Goal: Task Accomplishment & Management: Use online tool/utility

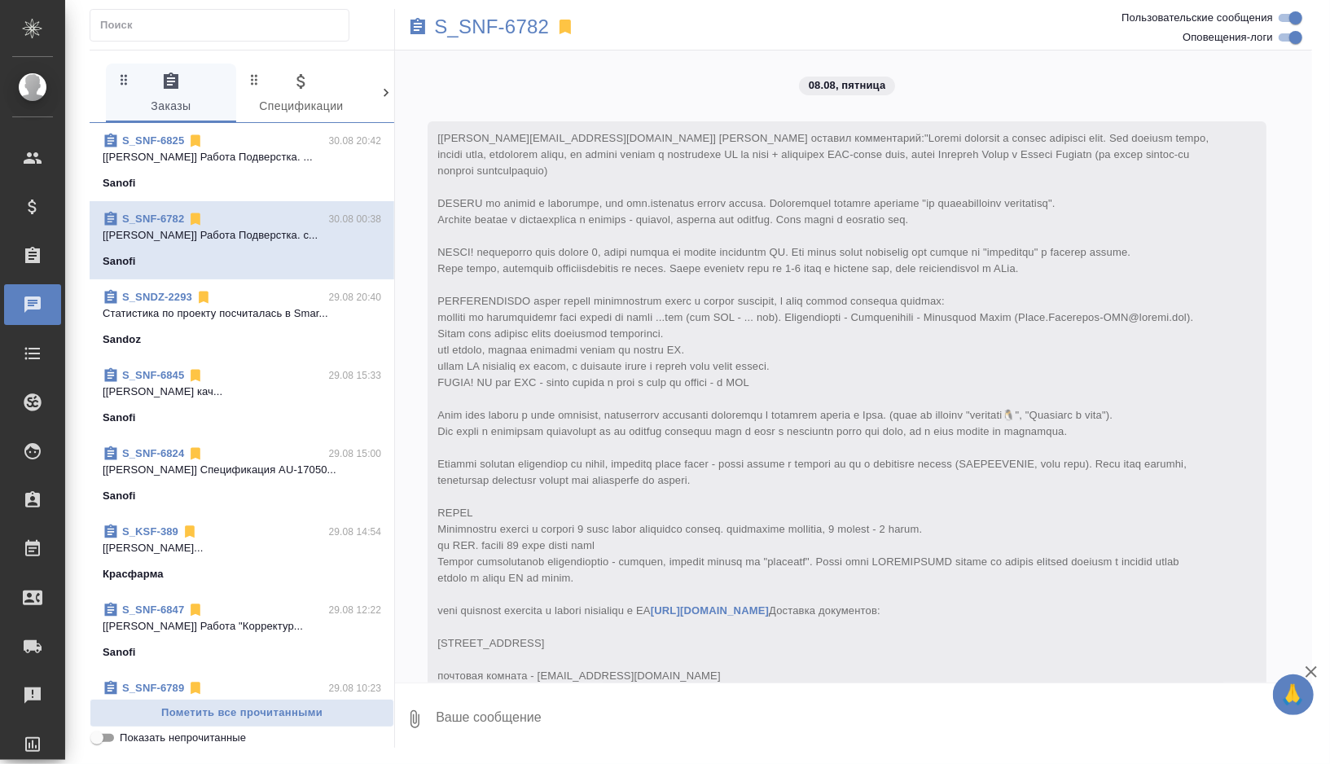
scroll to position [14554, 0]
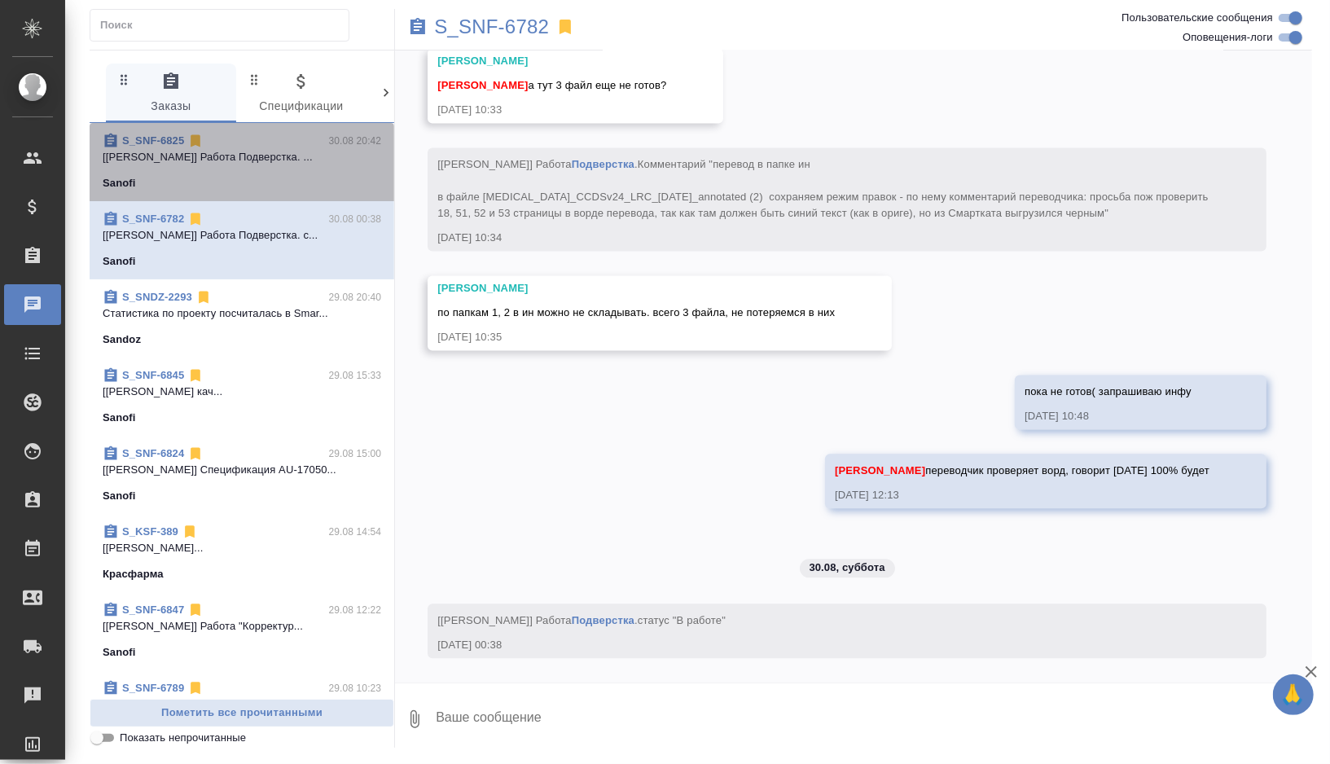
click at [324, 186] on div "Sanofi" at bounding box center [242, 183] width 279 height 16
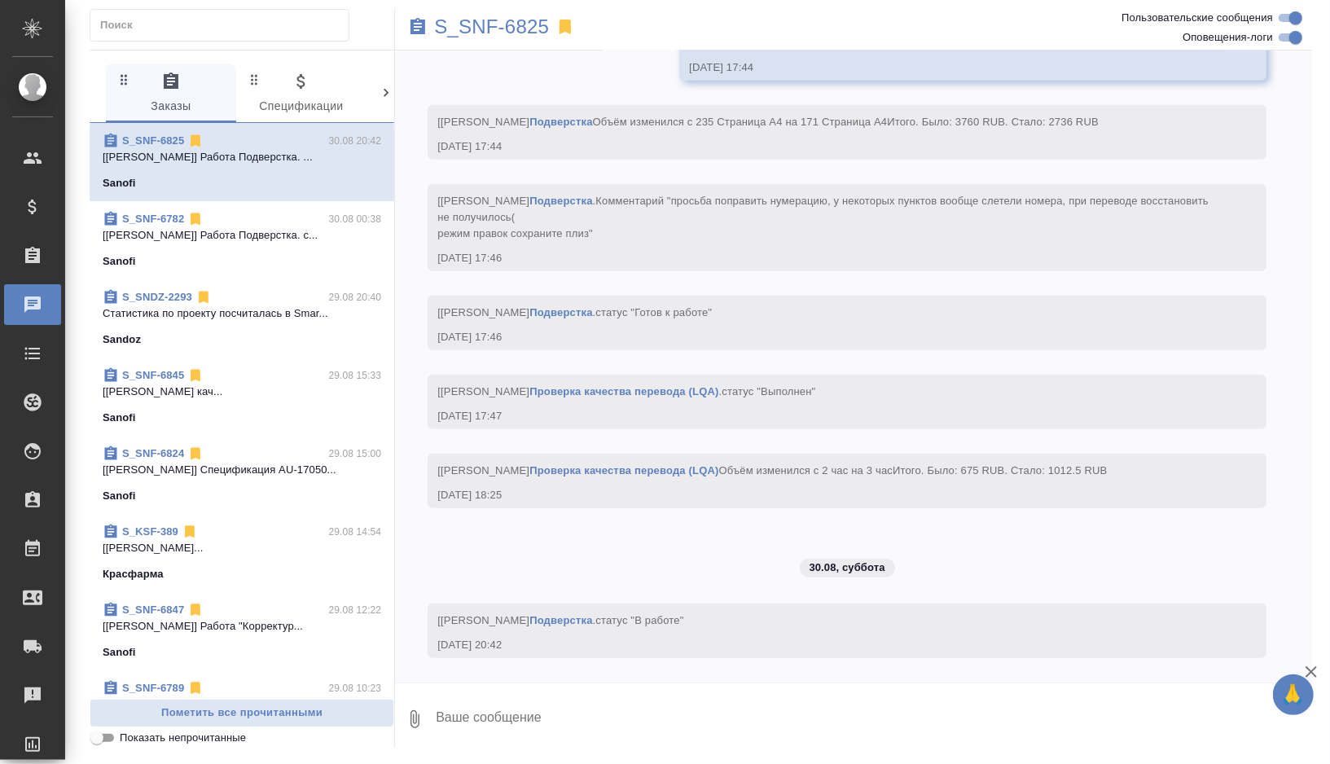
scroll to position [13164, 0]
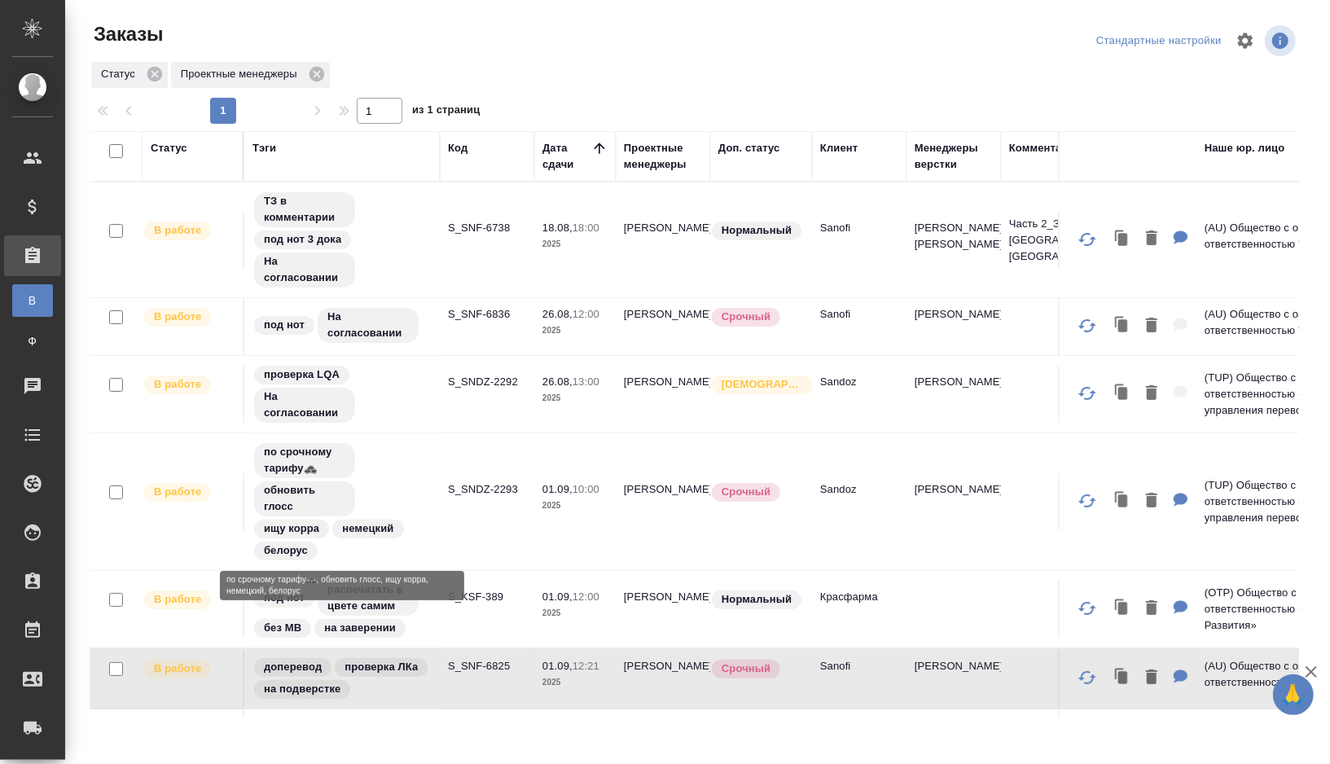
click at [408, 471] on div "по срочному тарифу🚓 обновить глосс ищу корра немецкий белорус" at bounding box center [341, 501] width 179 height 121
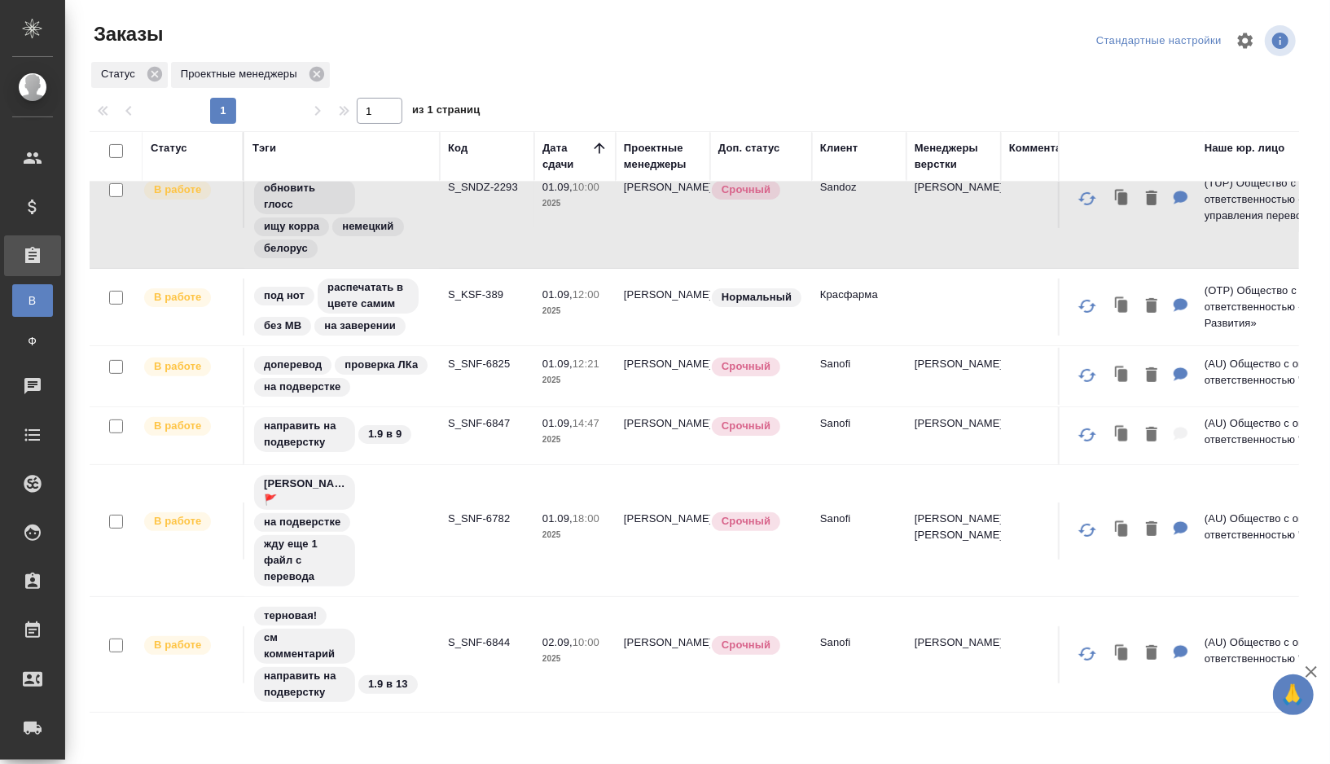
scroll to position [303, 0]
click at [418, 524] on div "Оля Дмитриева 🚩 на подверстке жду еще 1 файл с перевода" at bounding box center [341, 529] width 179 height 115
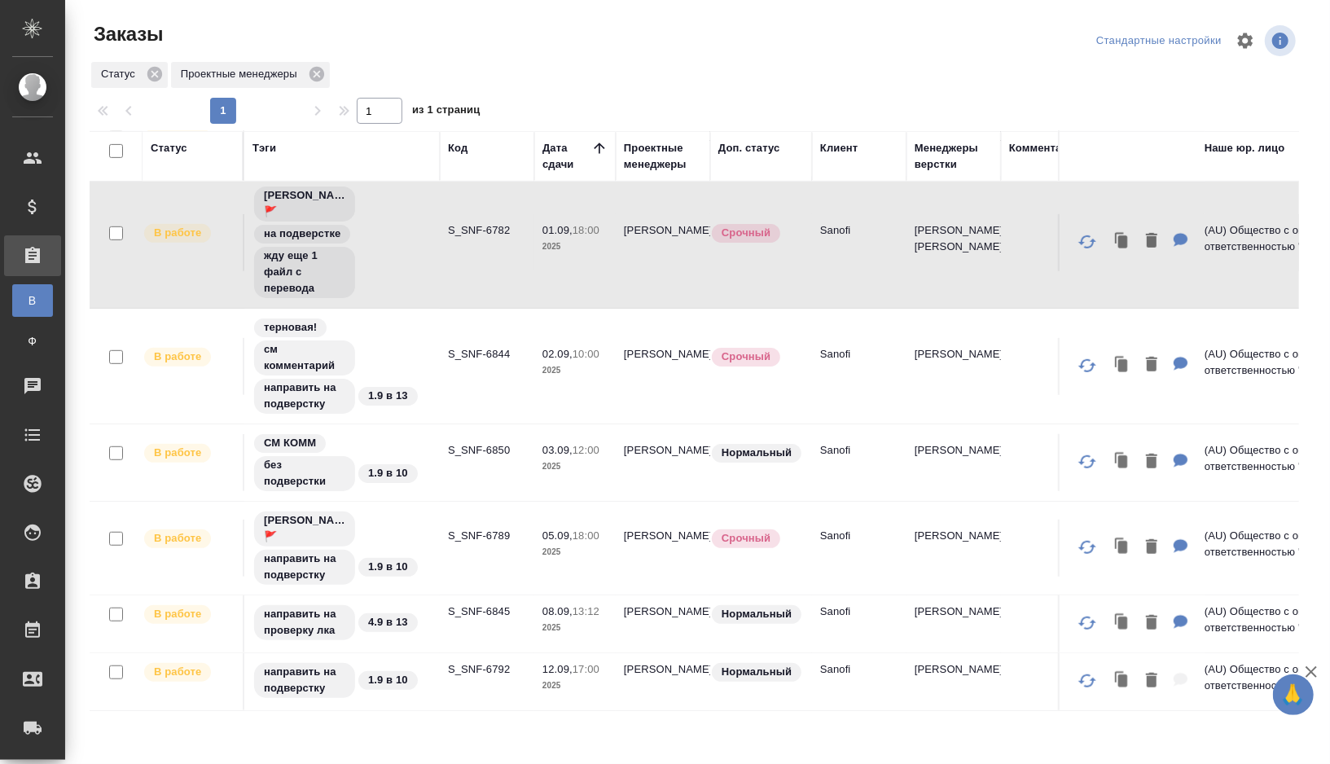
scroll to position [592, 0]
click at [396, 539] on div "Оля Дмитриева 🚩 направить на подверстку 1.9 в 10" at bounding box center [341, 546] width 179 height 77
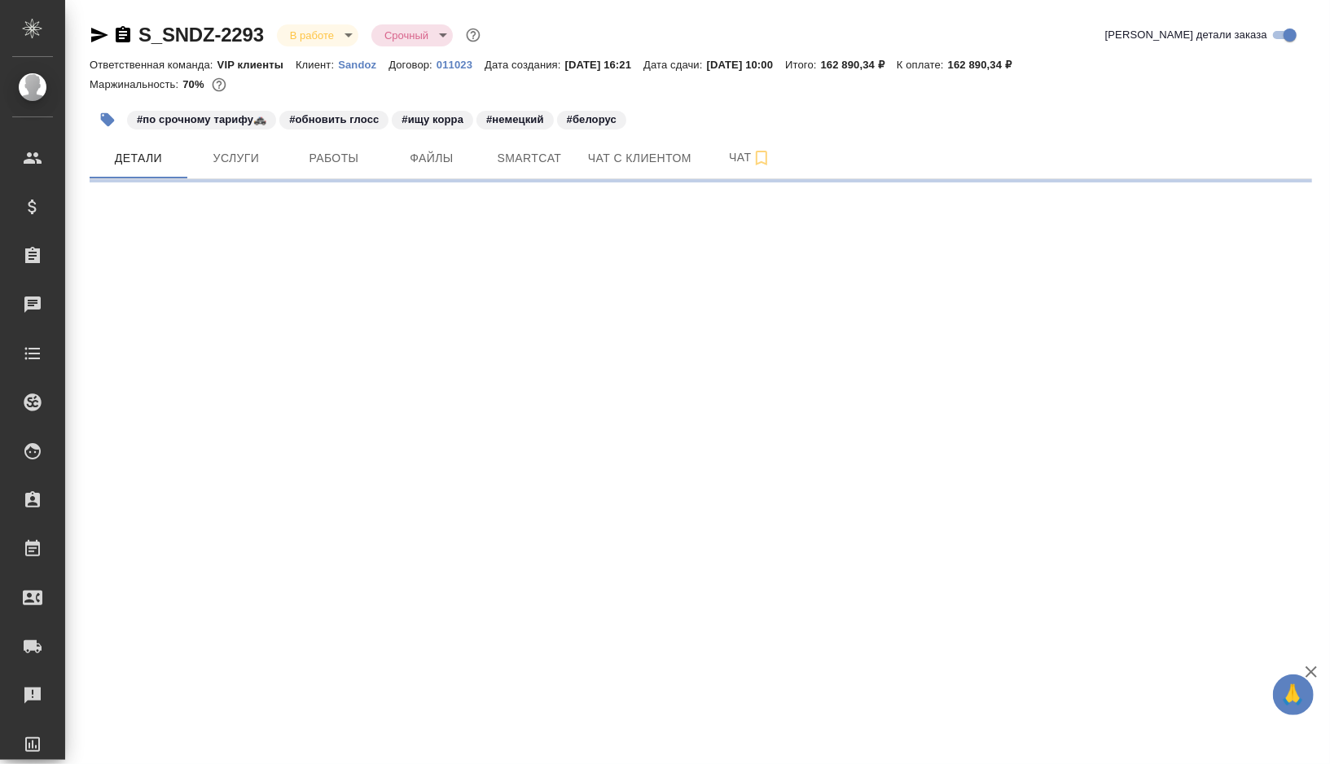
select select "RU"
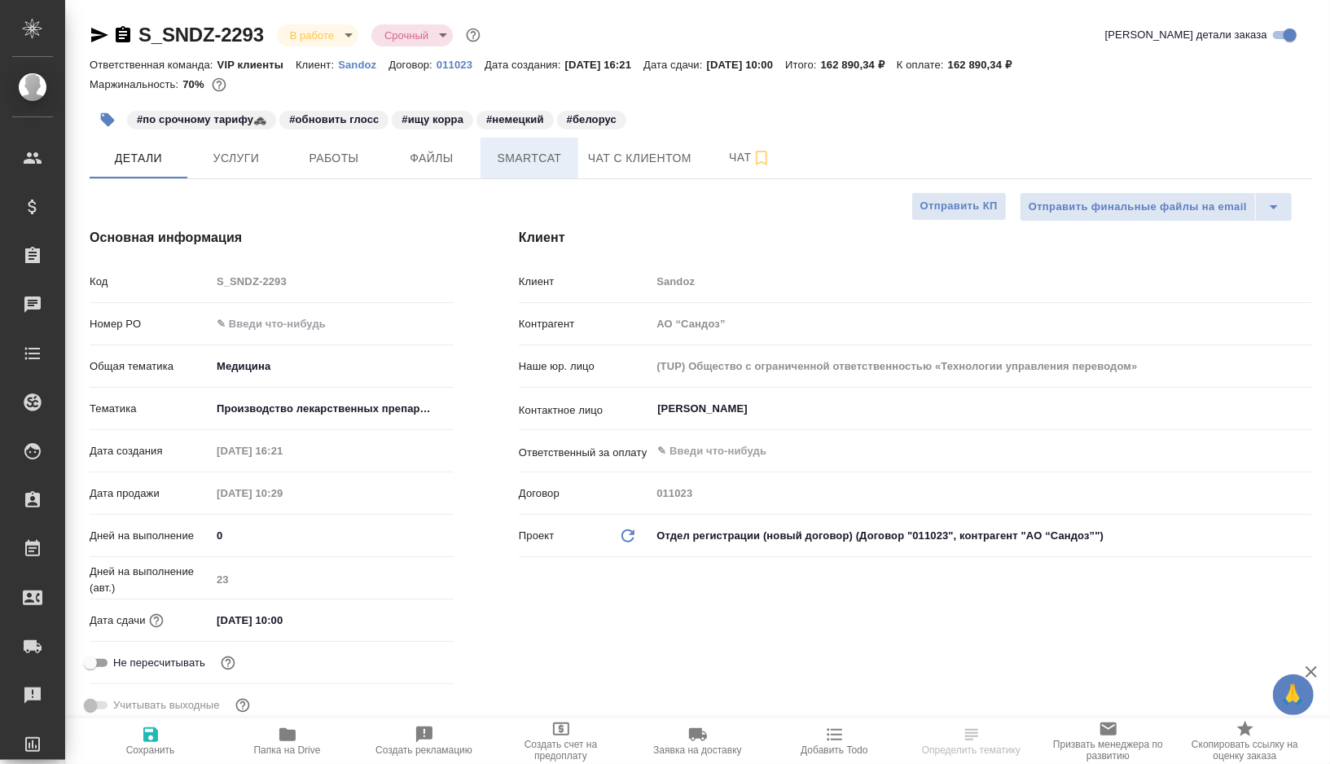
type textarea "x"
click at [539, 167] on span "Smartcat" at bounding box center [529, 158] width 78 height 20
type input "[PERSON_NAME]"
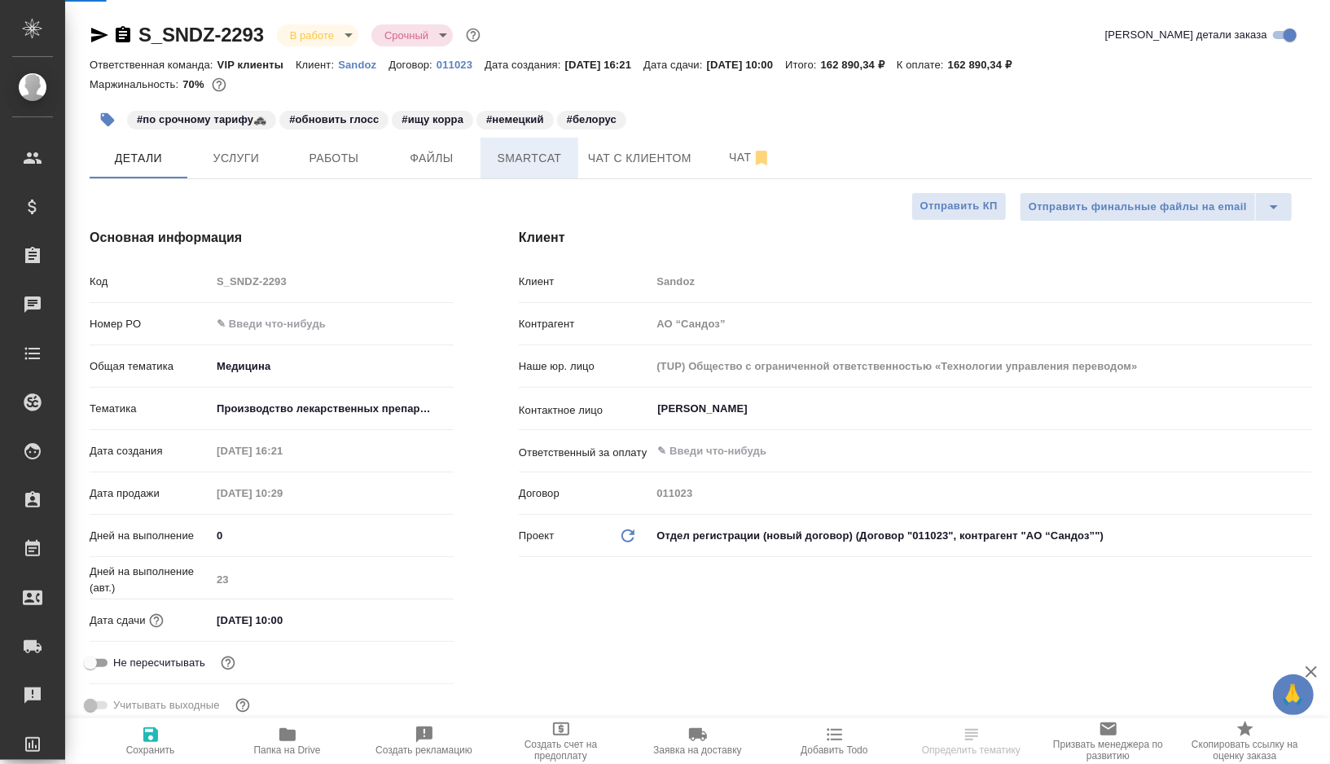
type input "Комаров Роман"
type textarea "x"
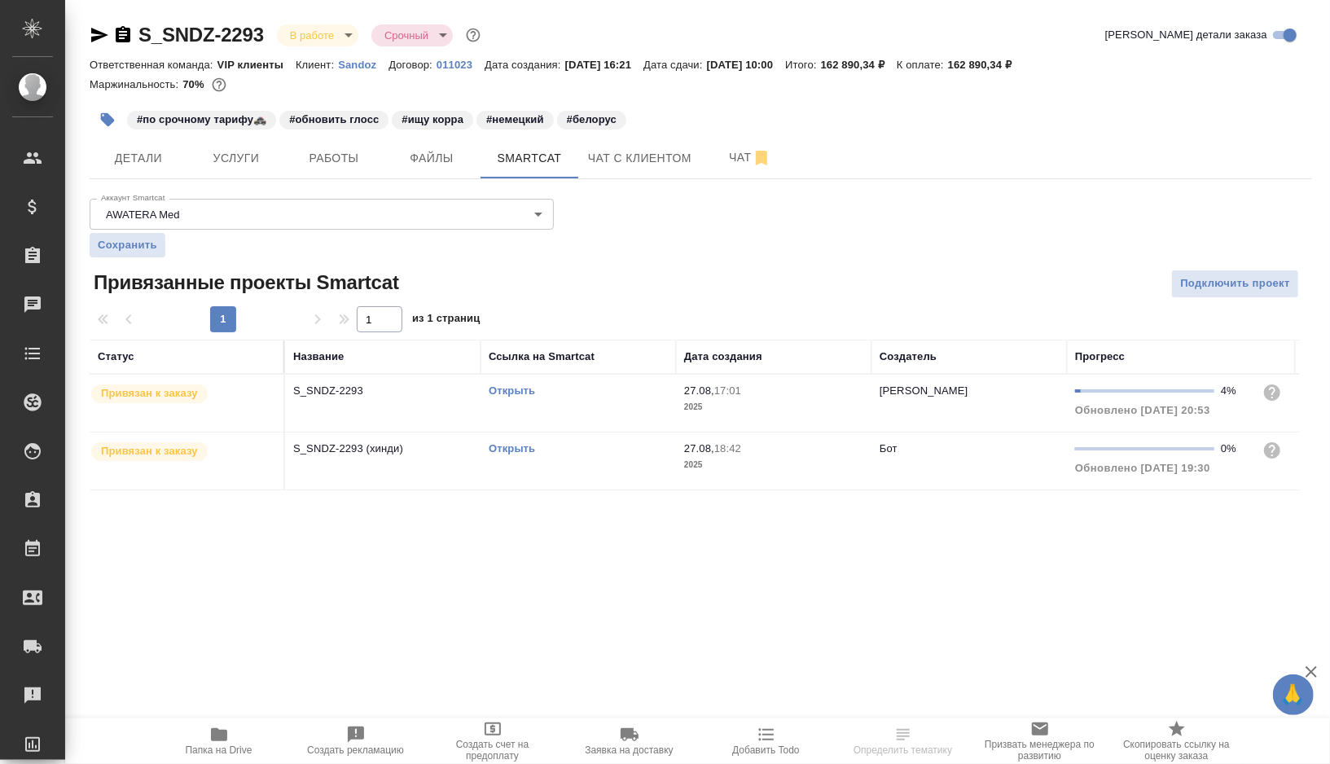
click at [509, 387] on link "Открыть" at bounding box center [512, 390] width 46 height 12
click at [344, 160] on span "Работы" at bounding box center [334, 158] width 78 height 20
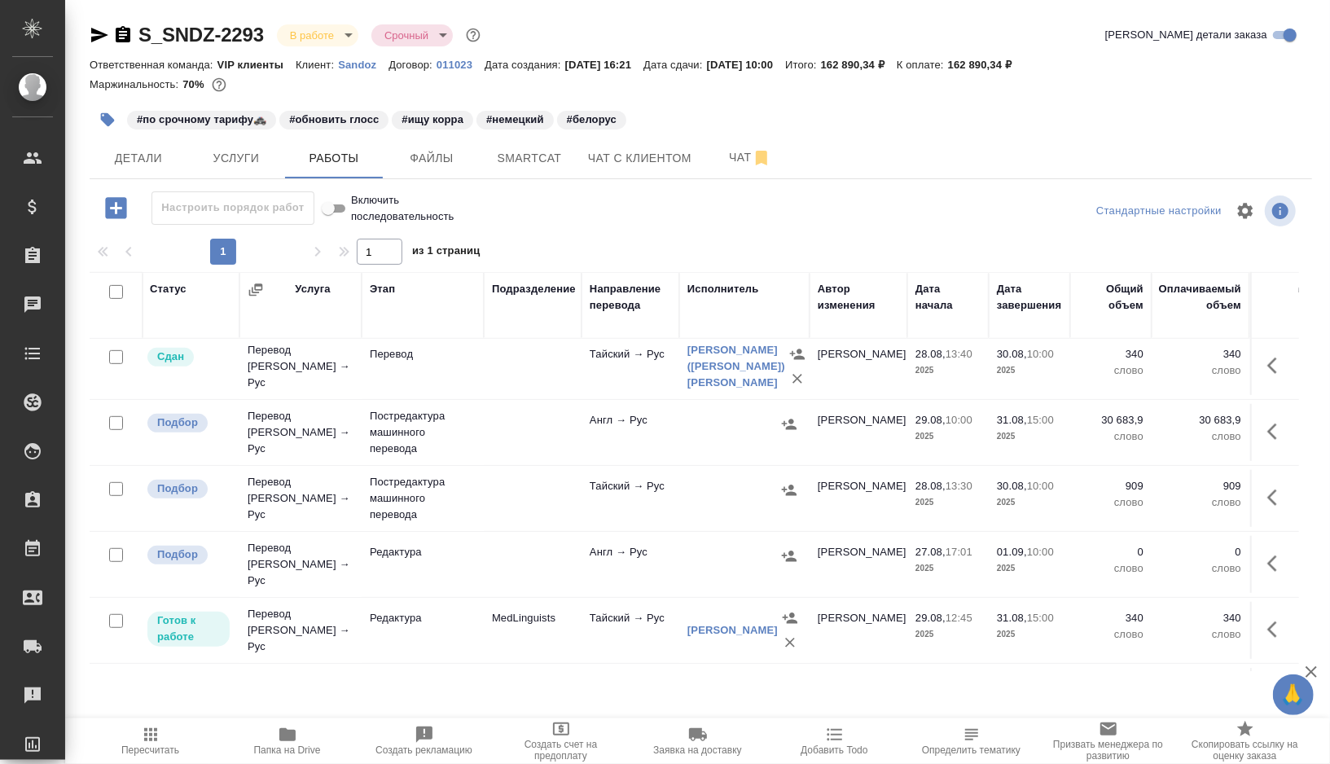
scroll to position [650, 1]
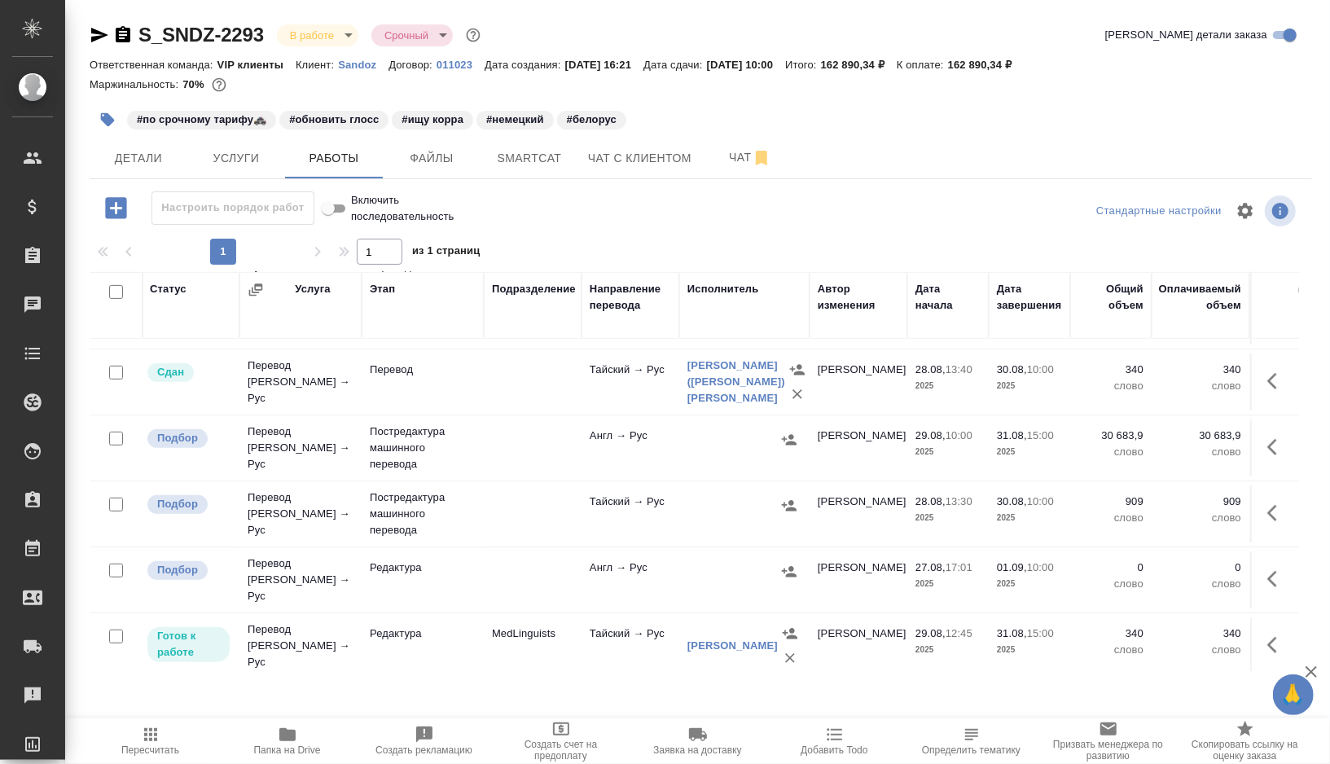
click at [113, 443] on input "checkbox" at bounding box center [116, 439] width 14 height 14
checkbox input "true"
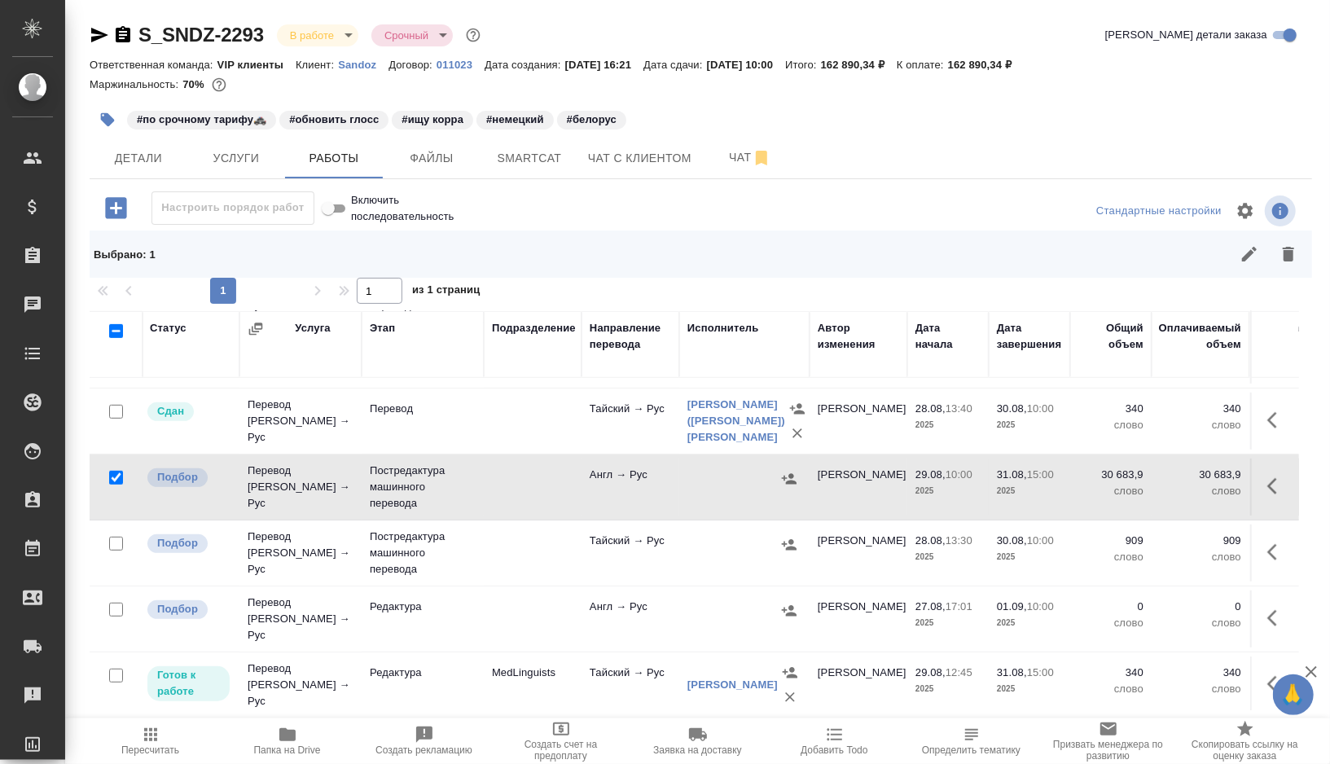
click at [113, 551] on input "checkbox" at bounding box center [116, 544] width 14 height 14
checkbox input "true"
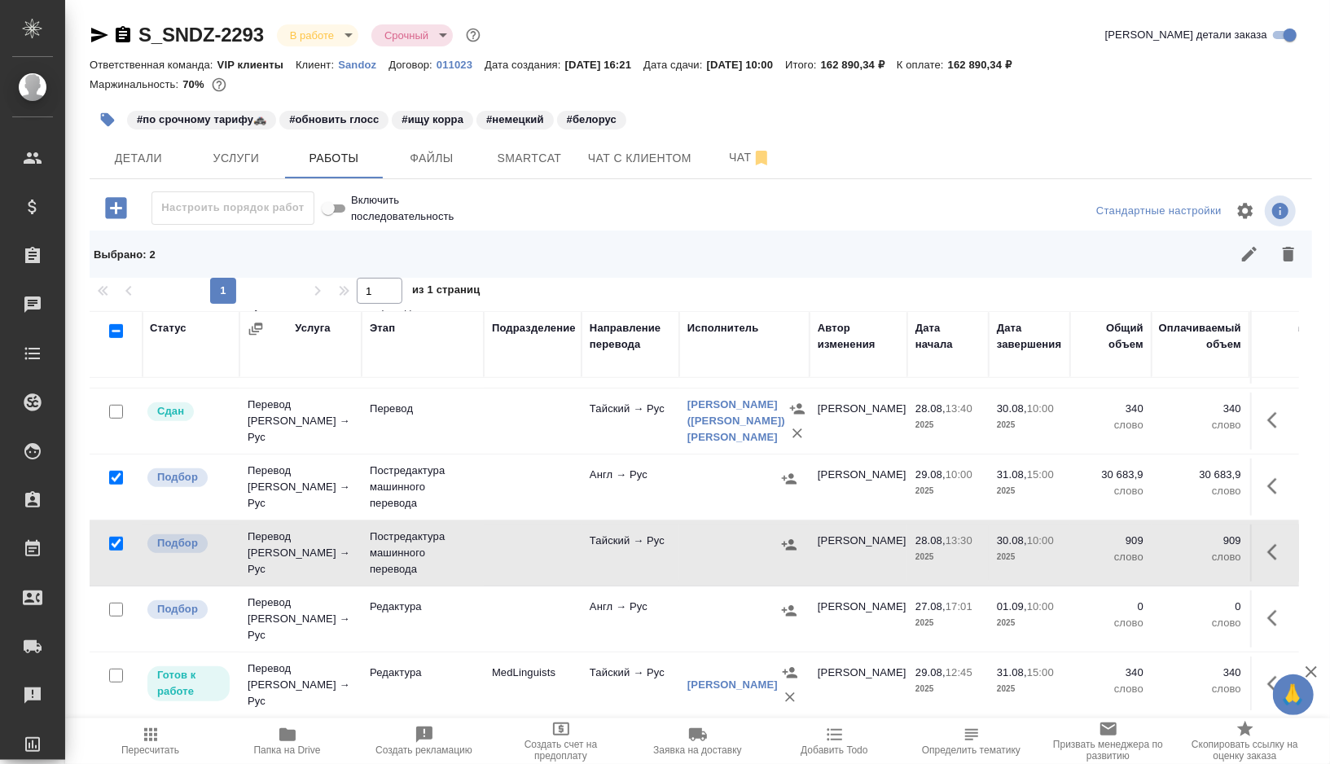
click at [114, 616] on input "checkbox" at bounding box center [116, 610] width 14 height 14
checkbox input "true"
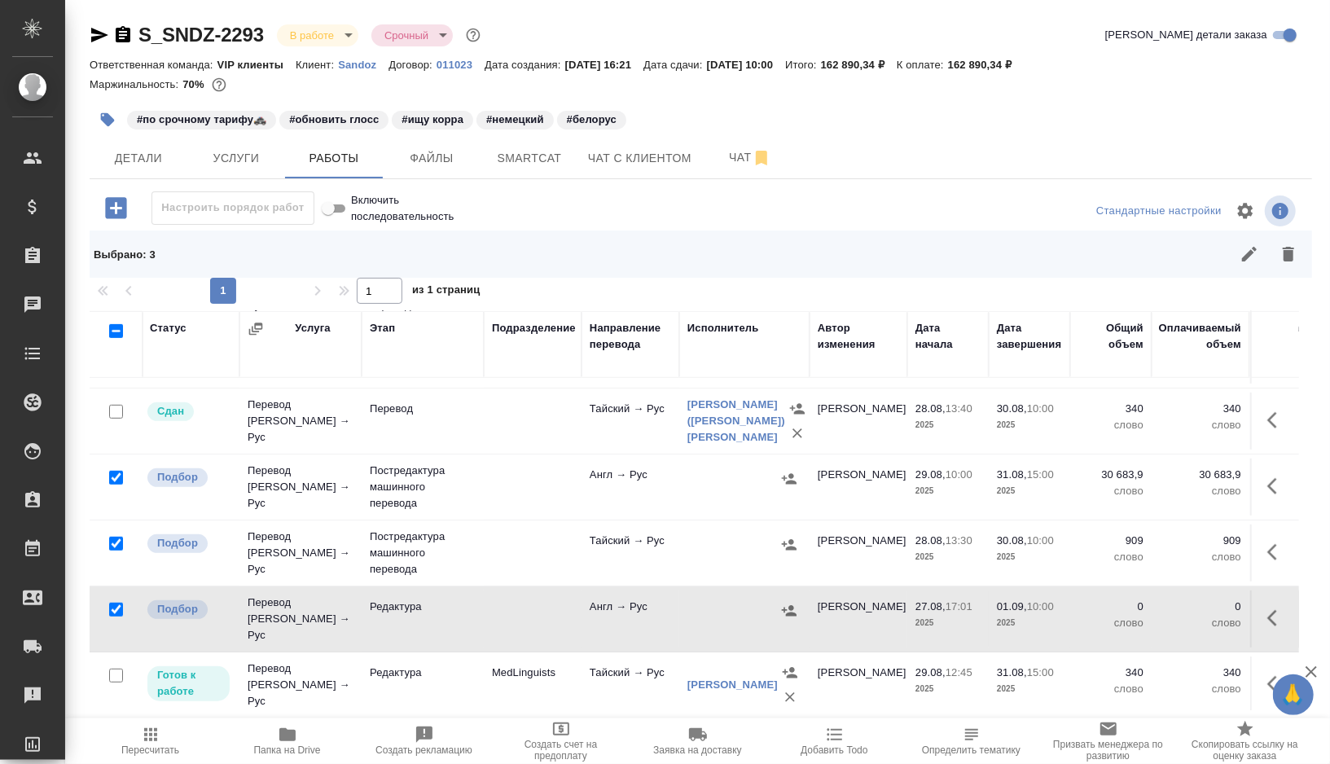
click at [1287, 252] on icon "button" at bounding box center [1288, 254] width 11 height 15
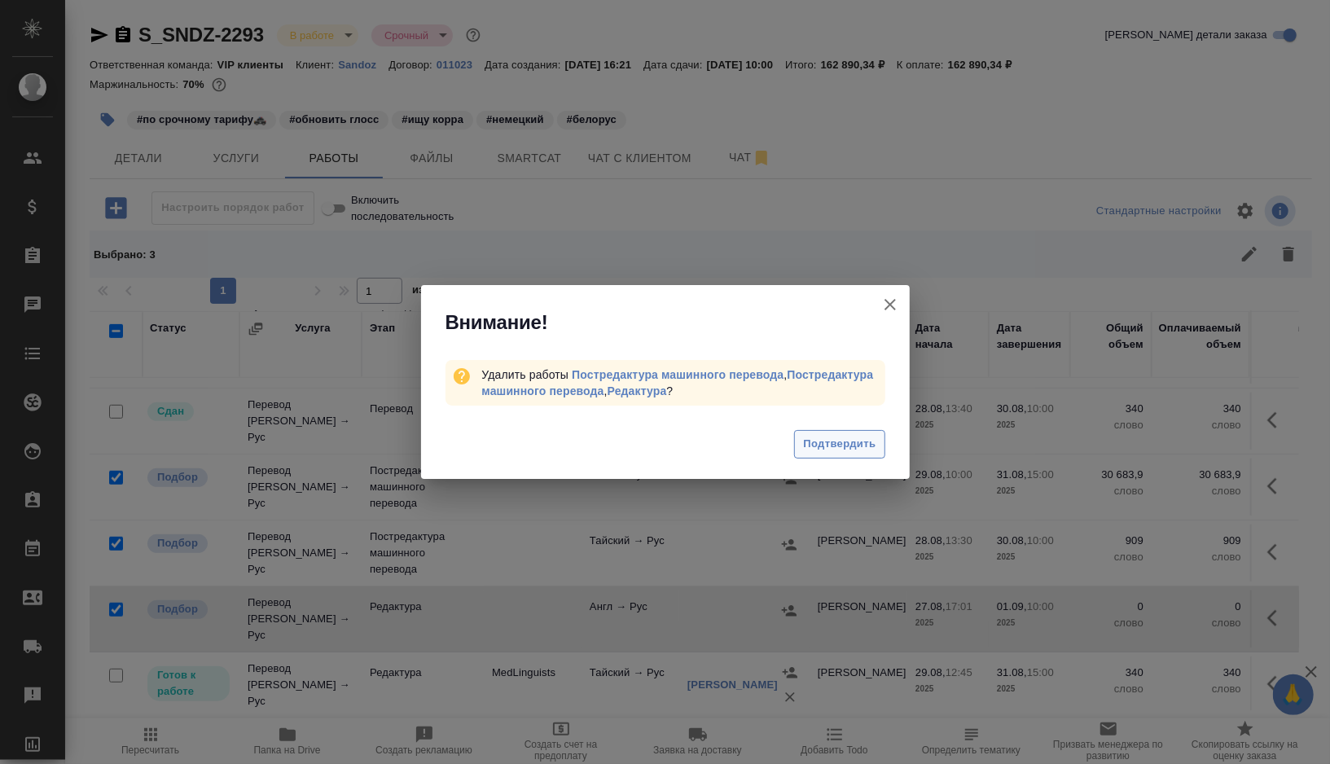
click at [833, 452] on span "Подтвердить" at bounding box center [839, 444] width 72 height 19
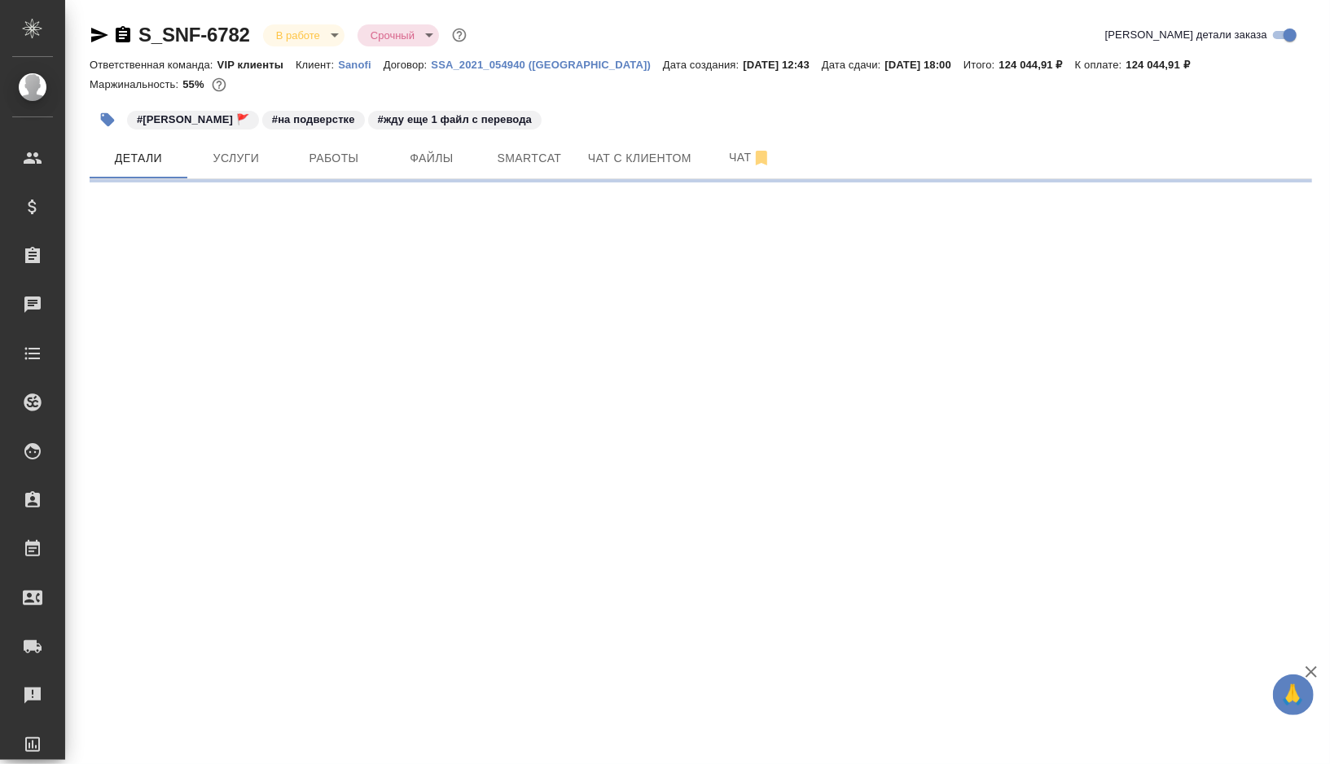
select select "RU"
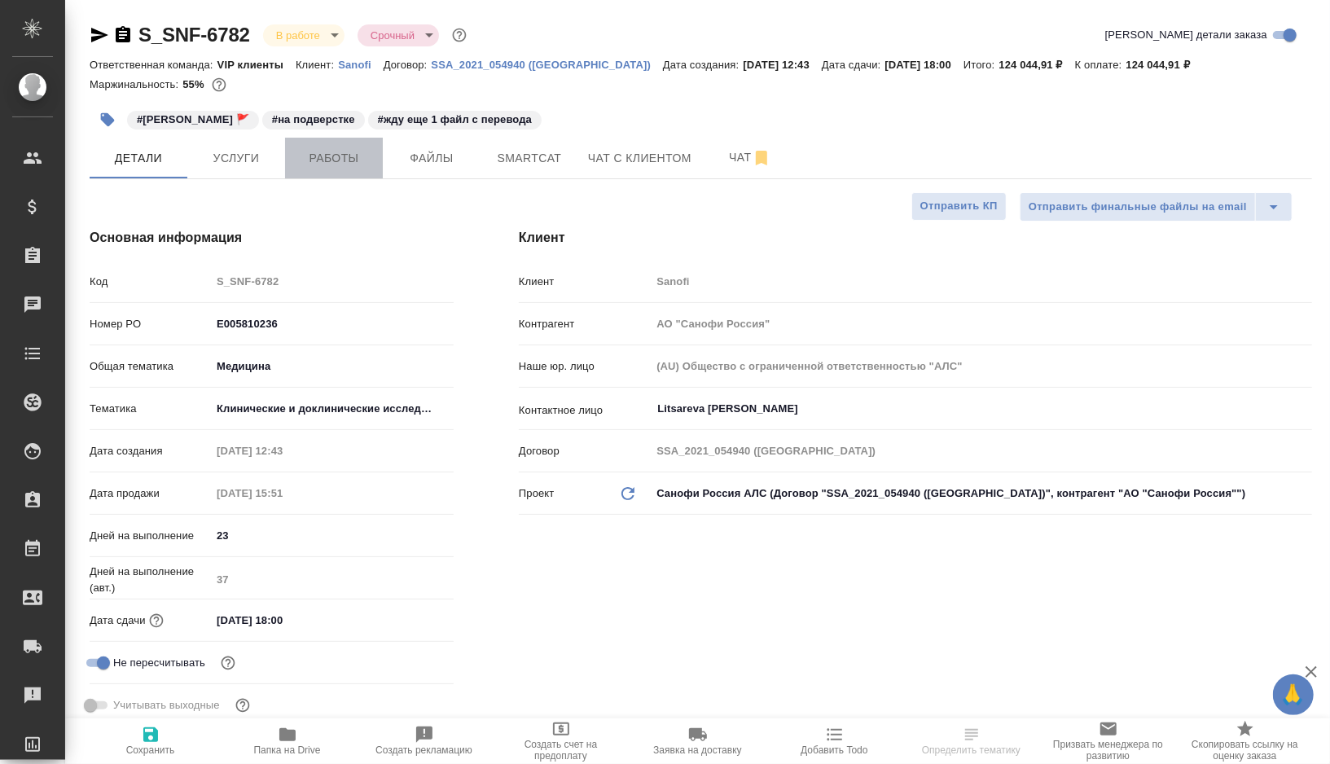
click at [320, 160] on span "Работы" at bounding box center [334, 158] width 78 height 20
type textarea "x"
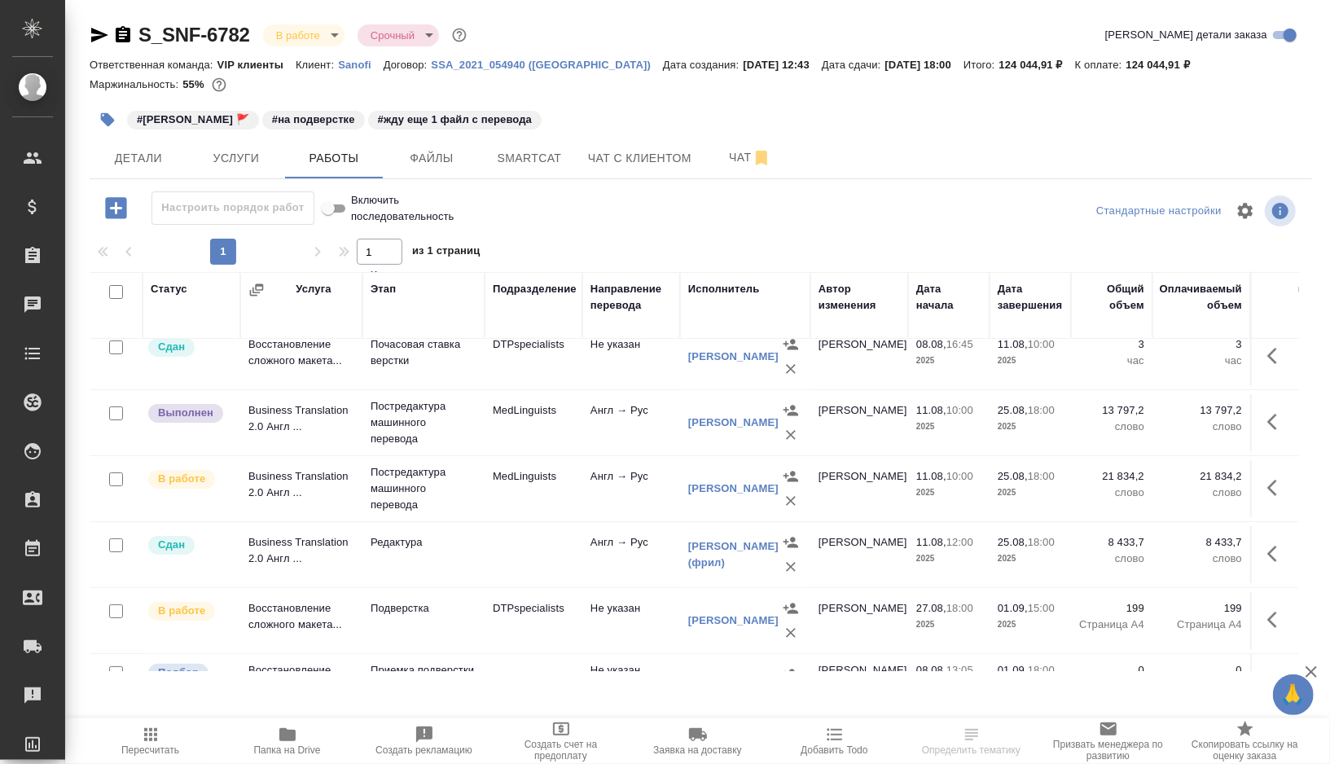
scroll to position [184, 0]
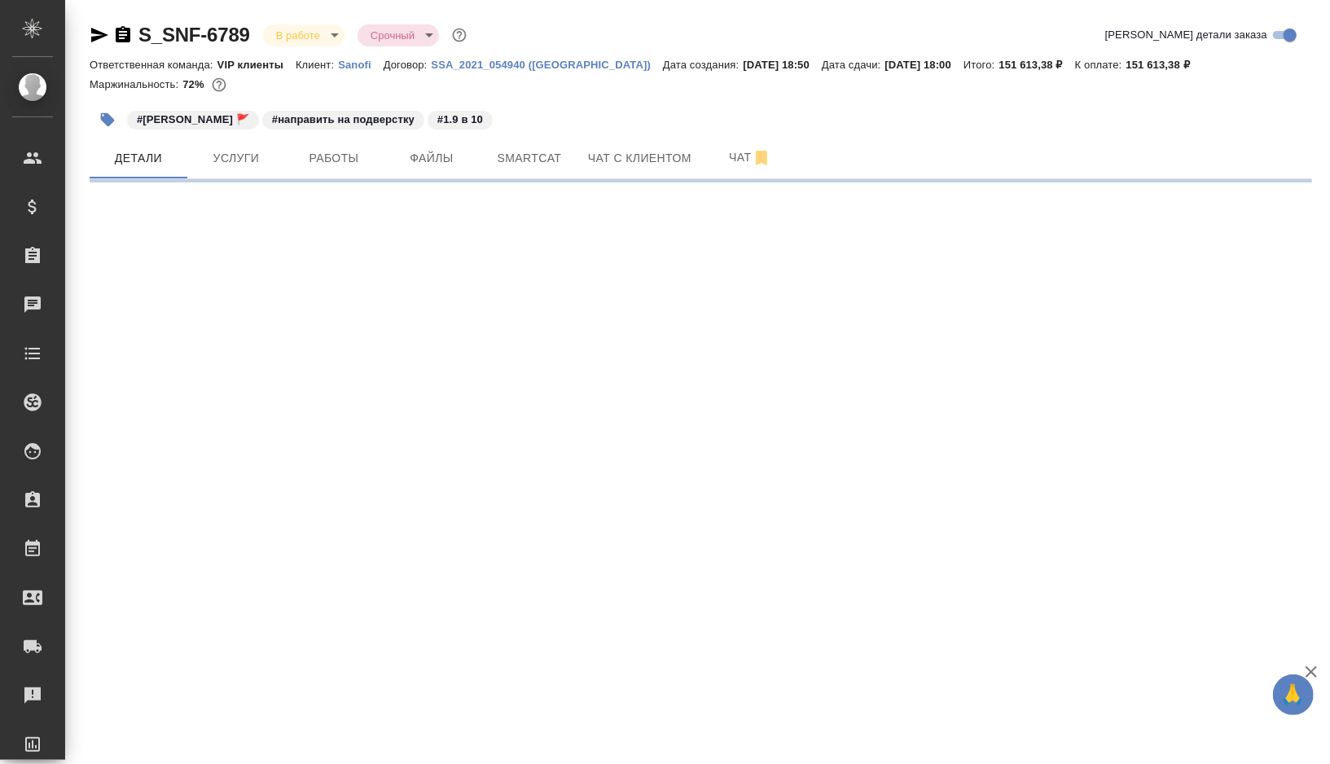
select select "RU"
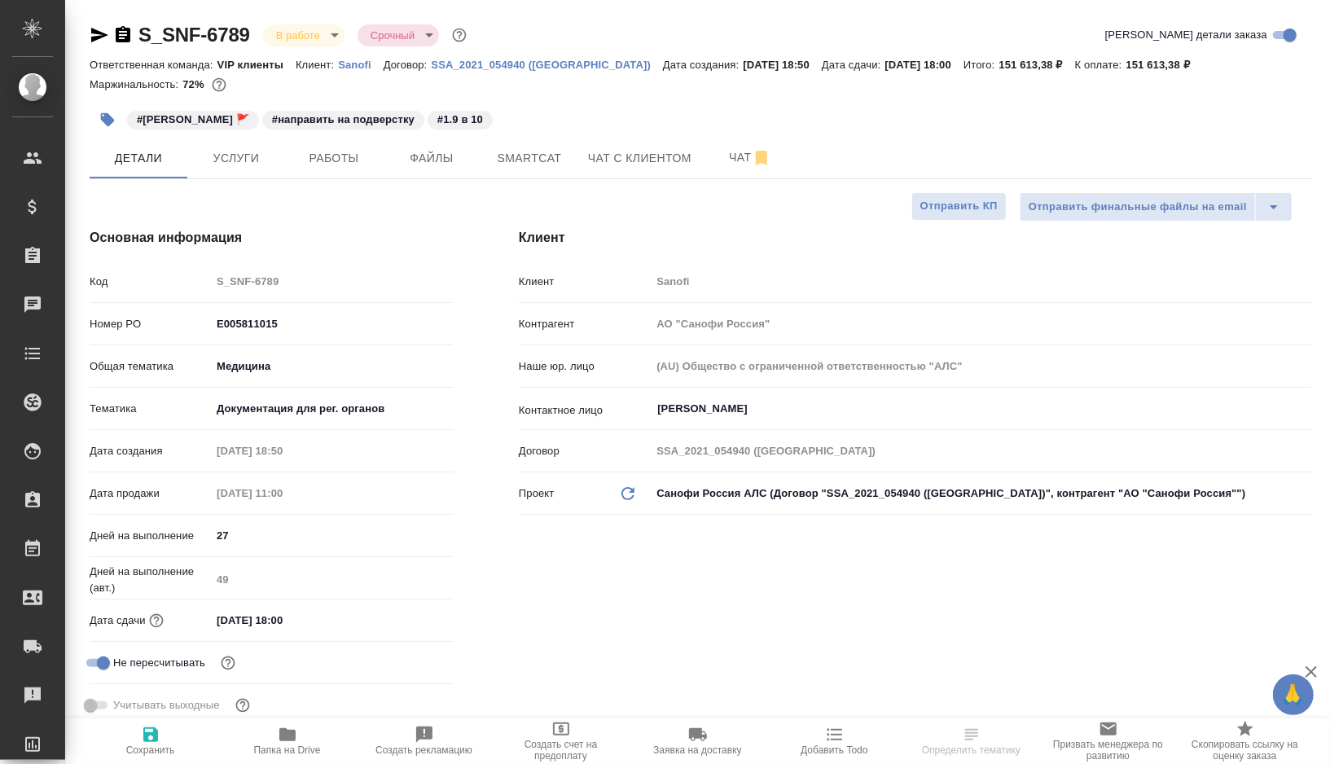
type textarea "x"
click at [533, 154] on span "Smartcat" at bounding box center [529, 158] width 78 height 20
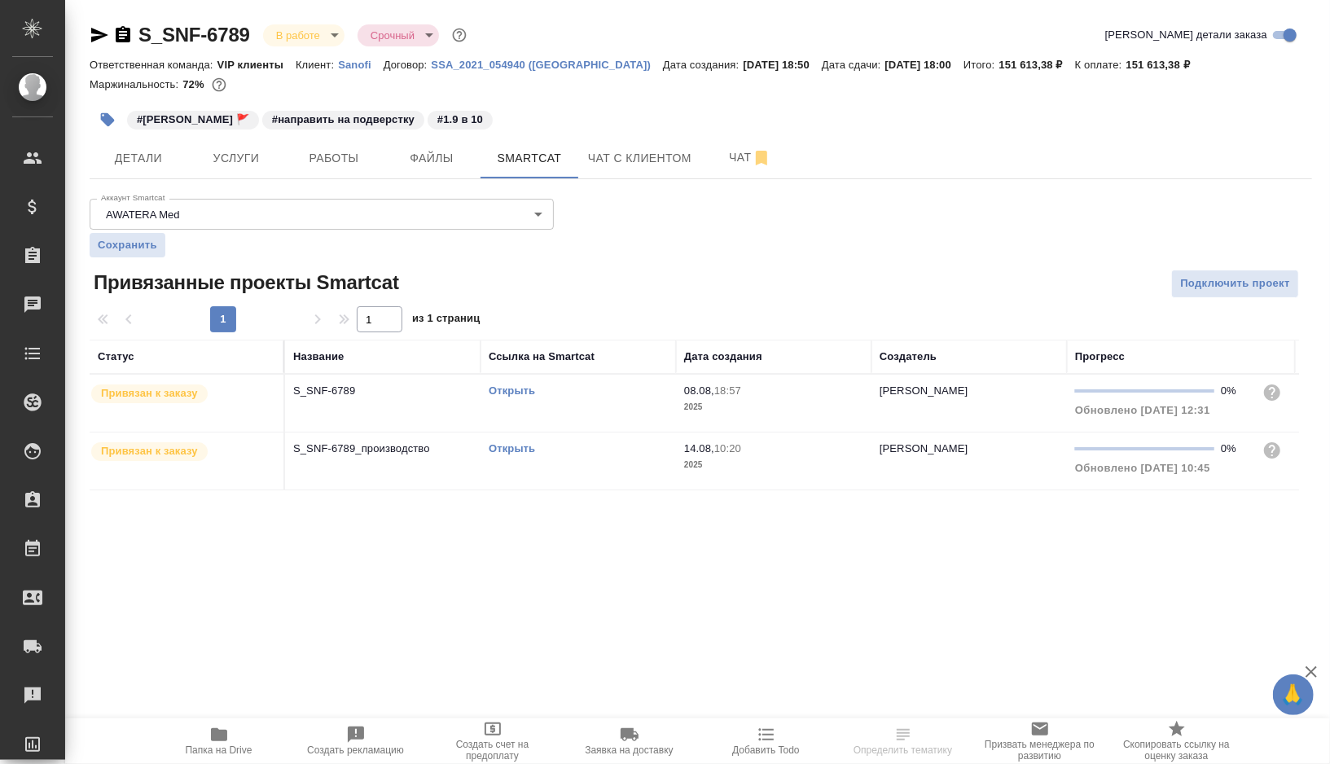
click at [515, 387] on link "Открыть" at bounding box center [512, 390] width 46 height 12
click at [342, 162] on span "Работы" at bounding box center [334, 158] width 78 height 20
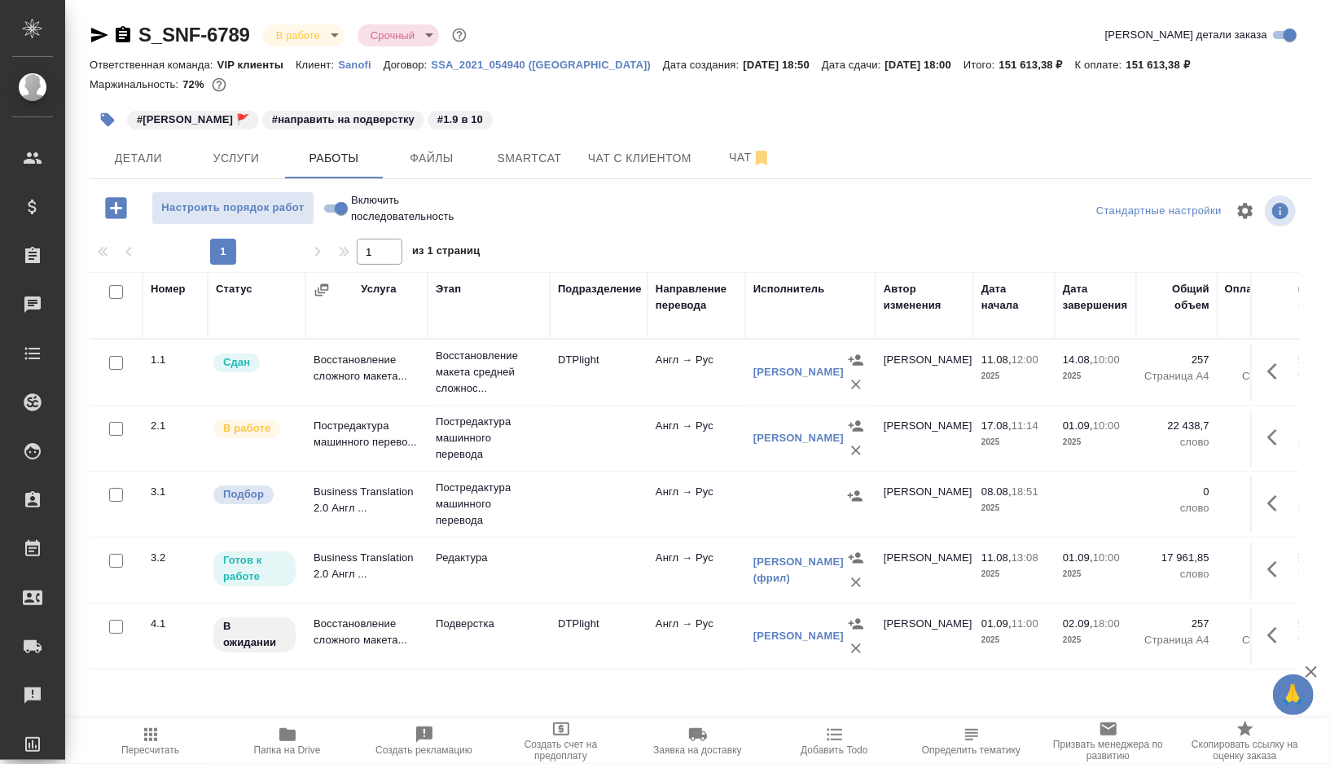
click at [545, 431] on td "Постредактура машинного перевода" at bounding box center [489, 438] width 122 height 65
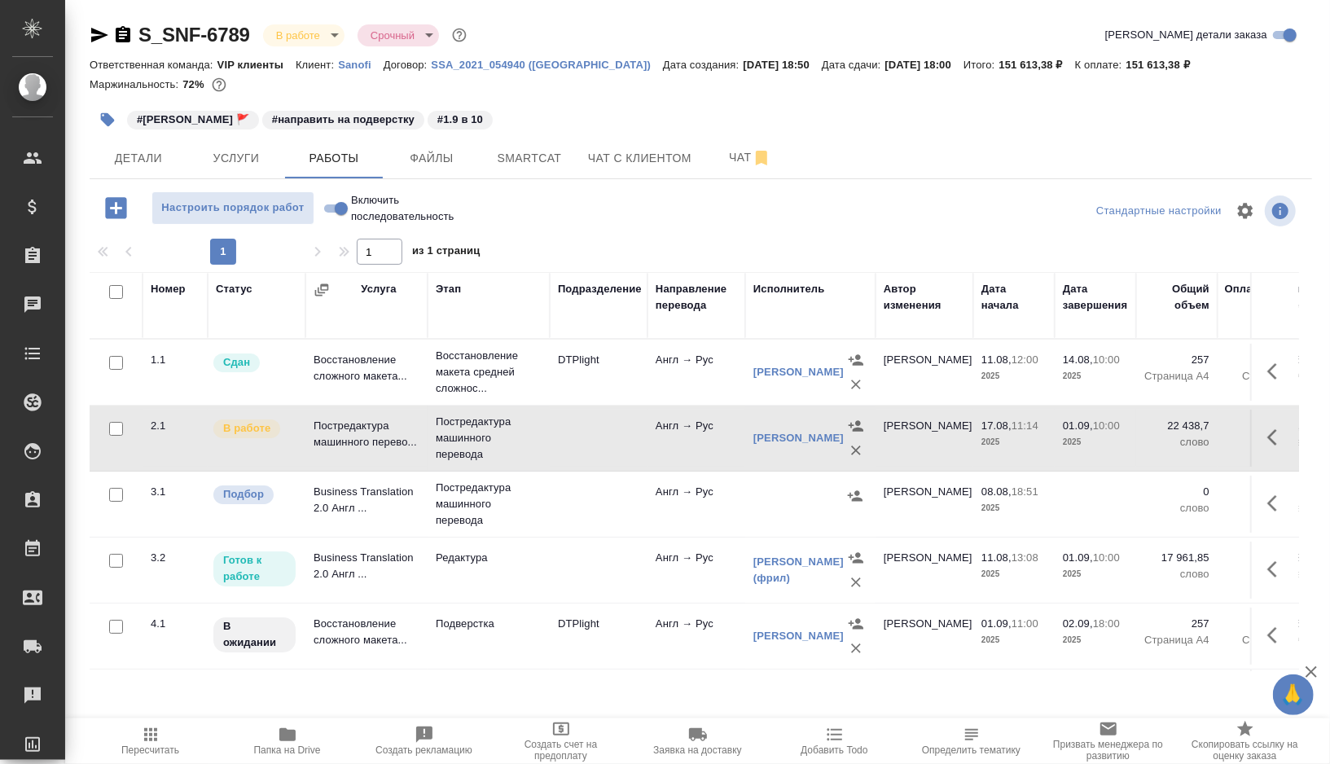
click at [545, 431] on td "Постредактура машинного перевода" at bounding box center [489, 438] width 122 height 65
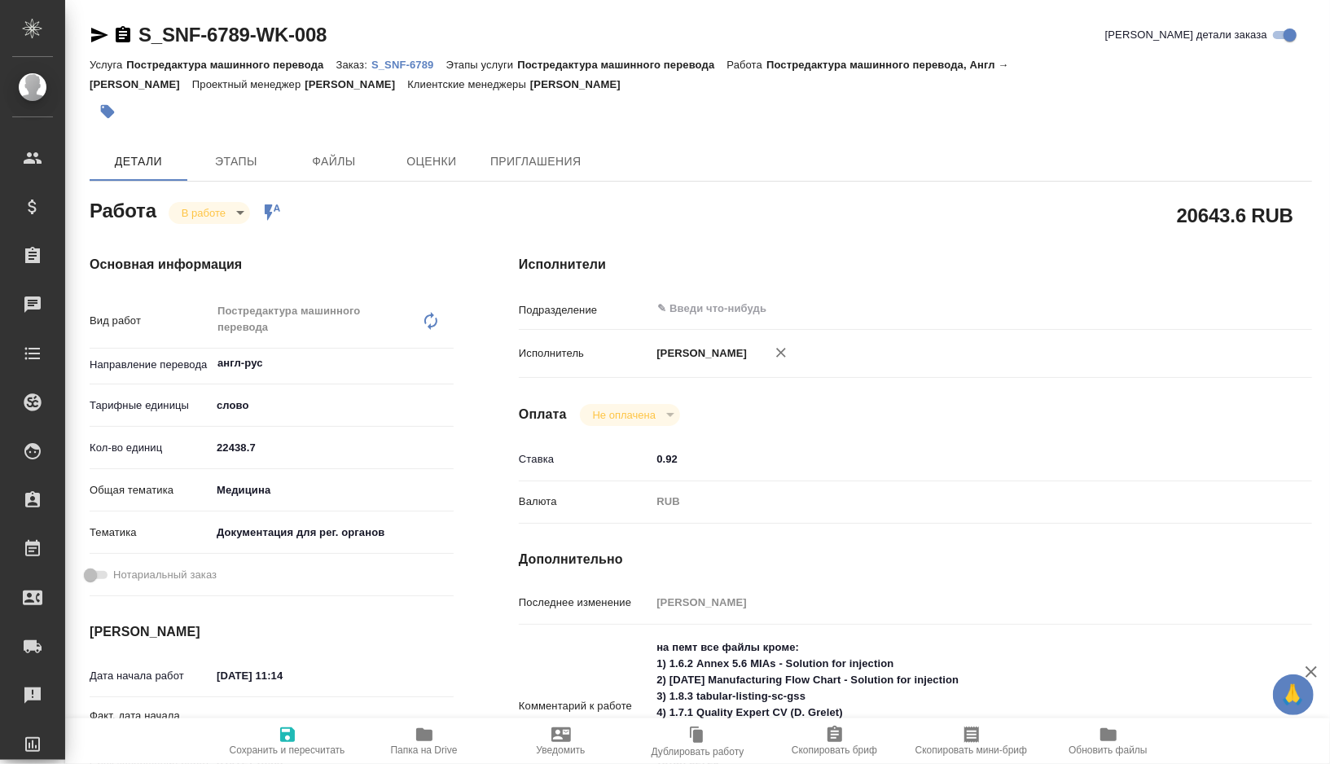
type textarea "x"
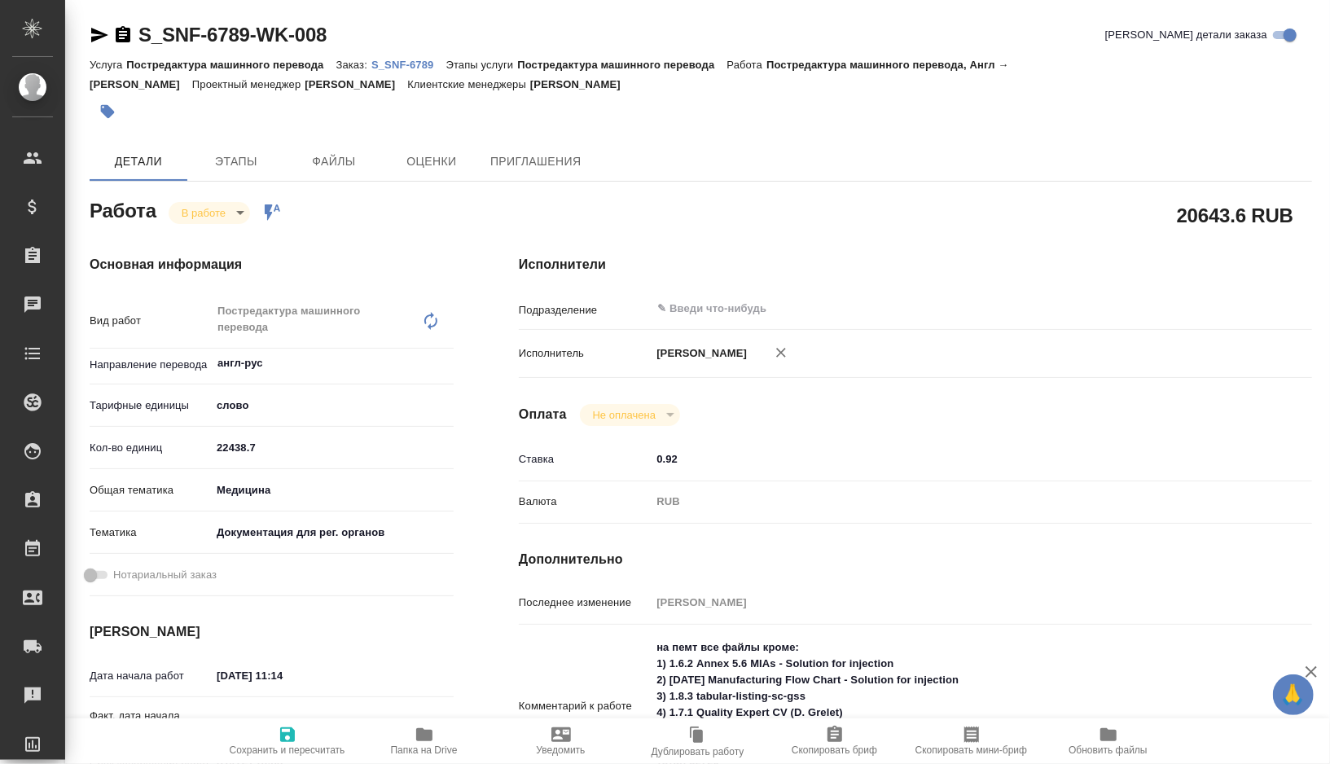
type textarea "x"
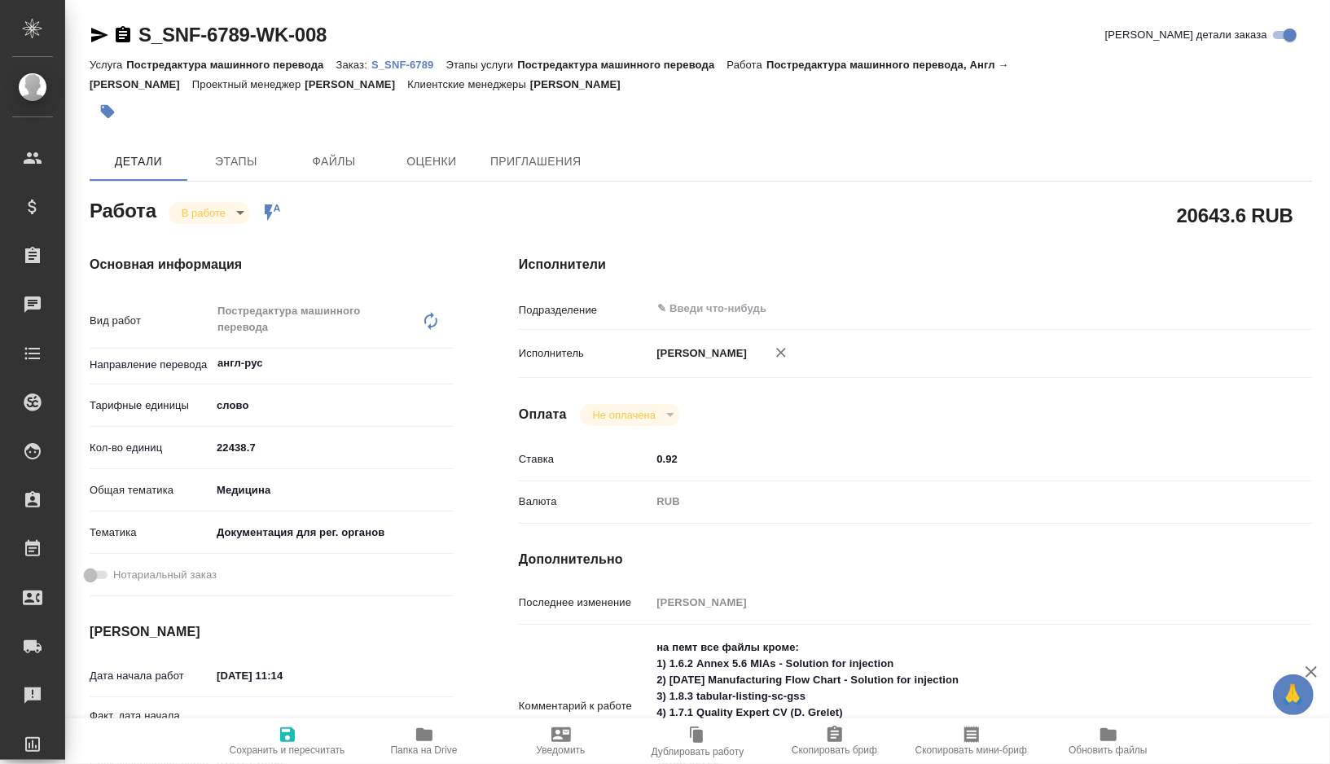
type textarea "x"
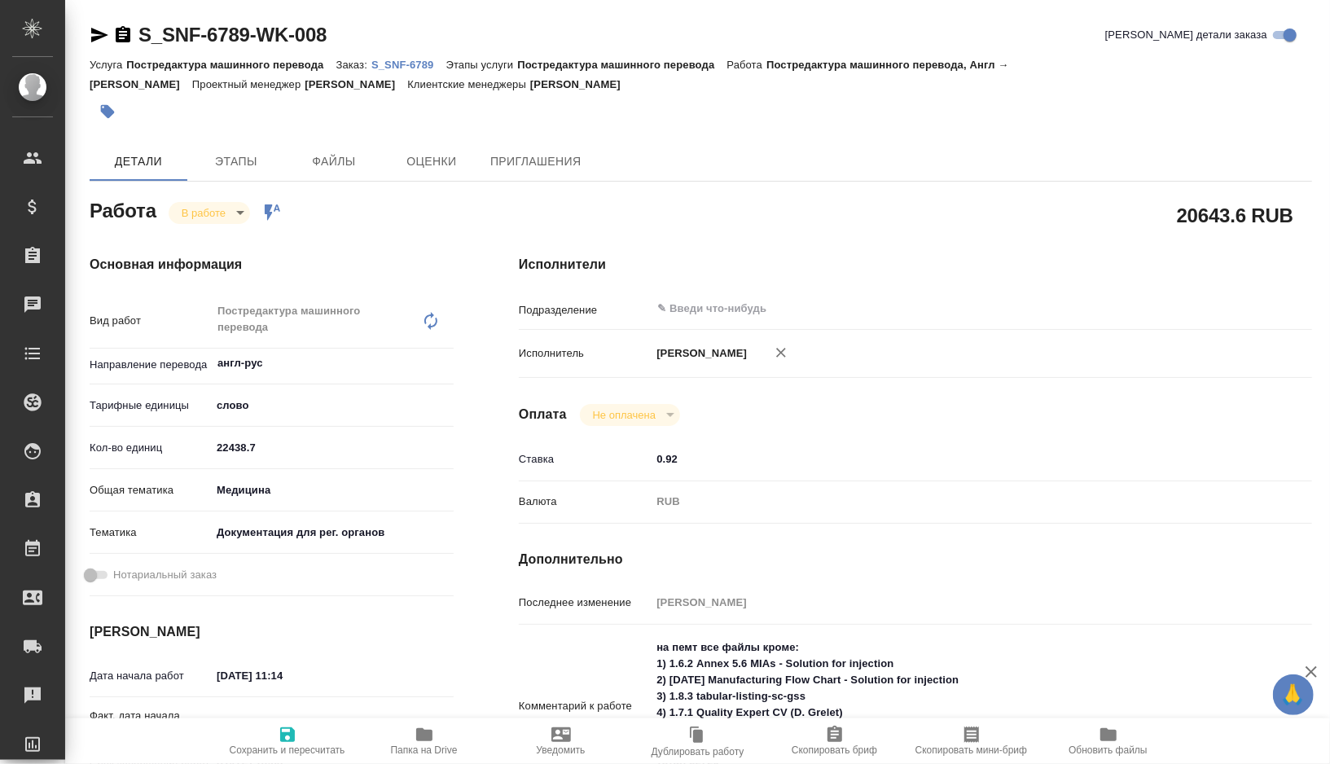
type textarea "x"
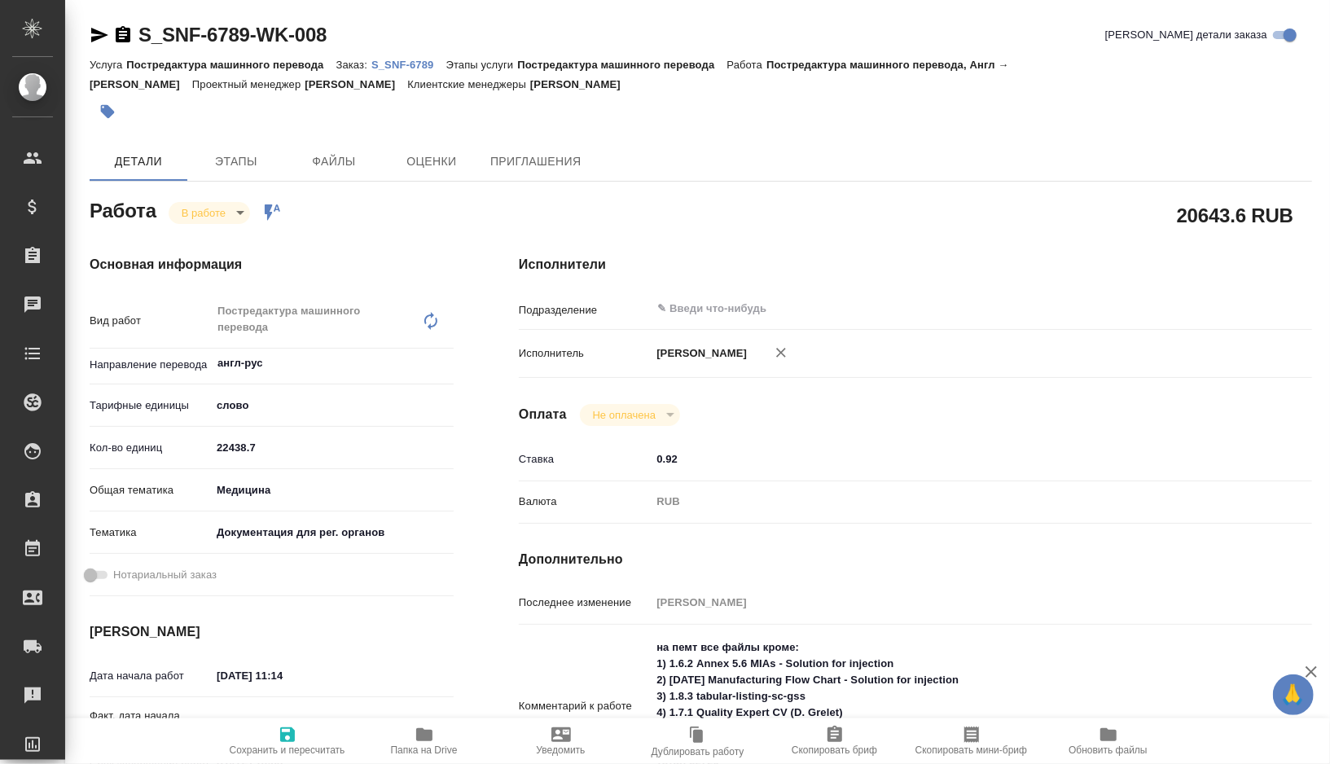
type textarea "x"
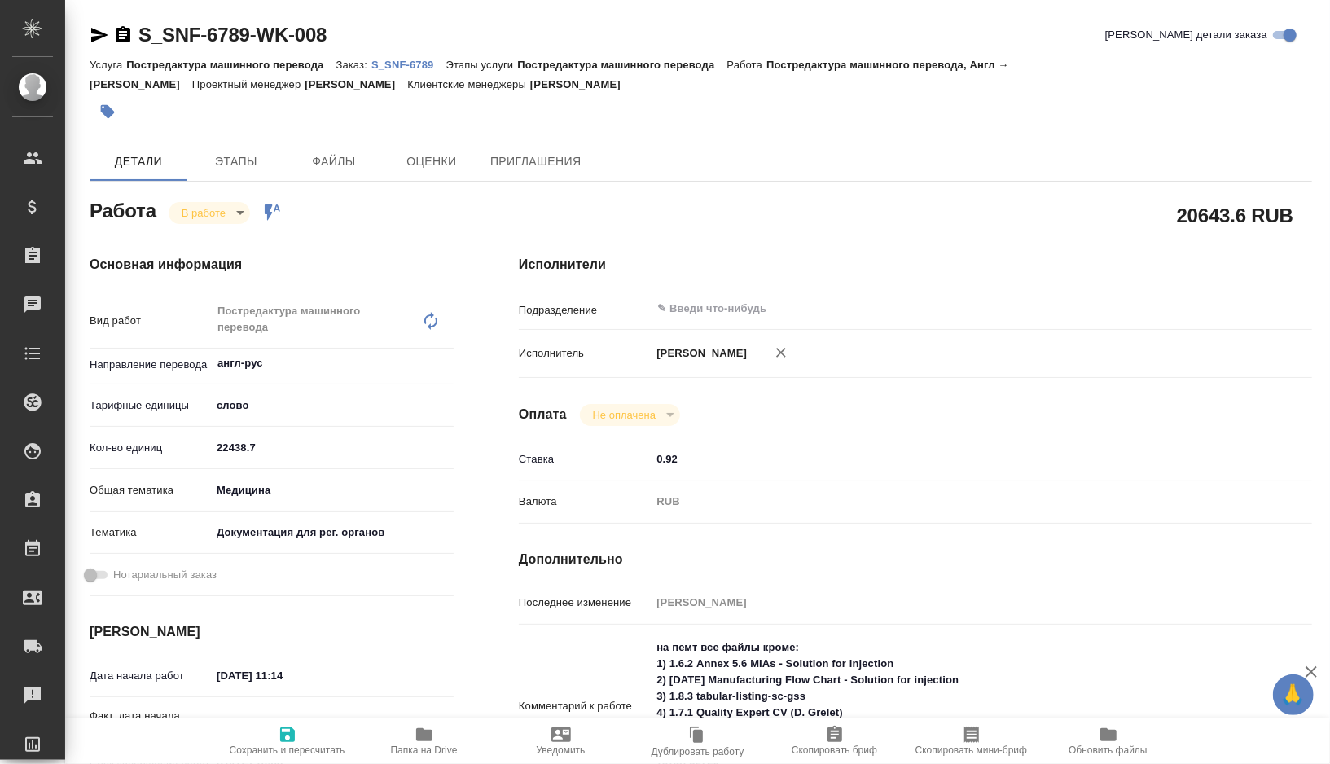
type textarea "x"
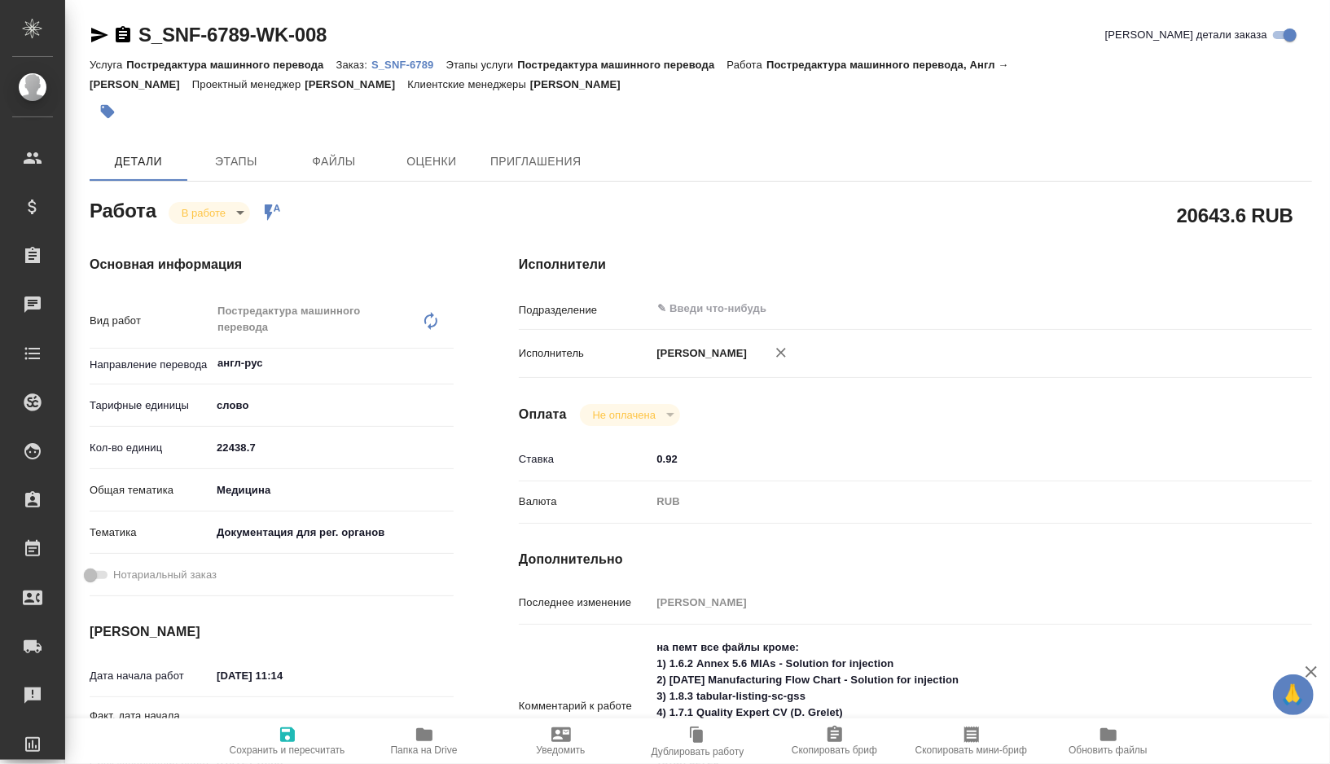
type textarea "x"
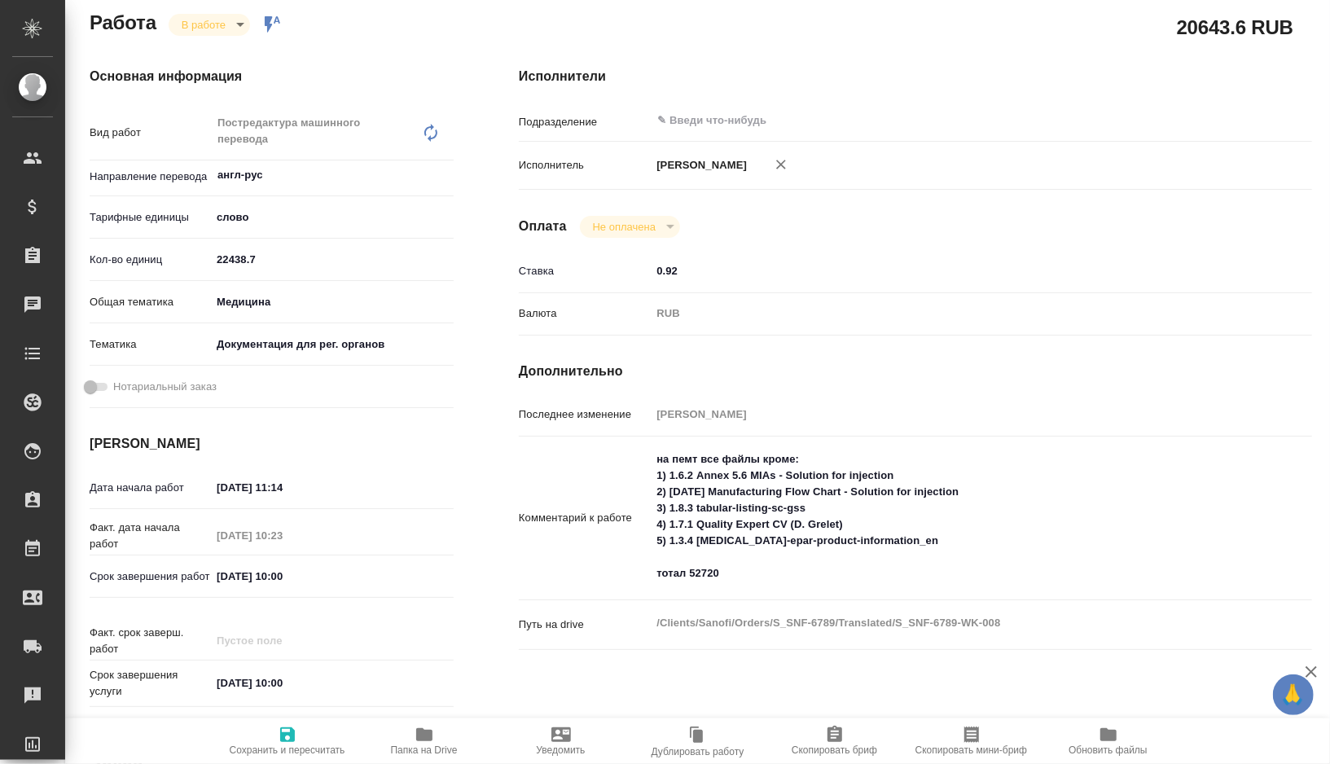
scroll to position [202, 0]
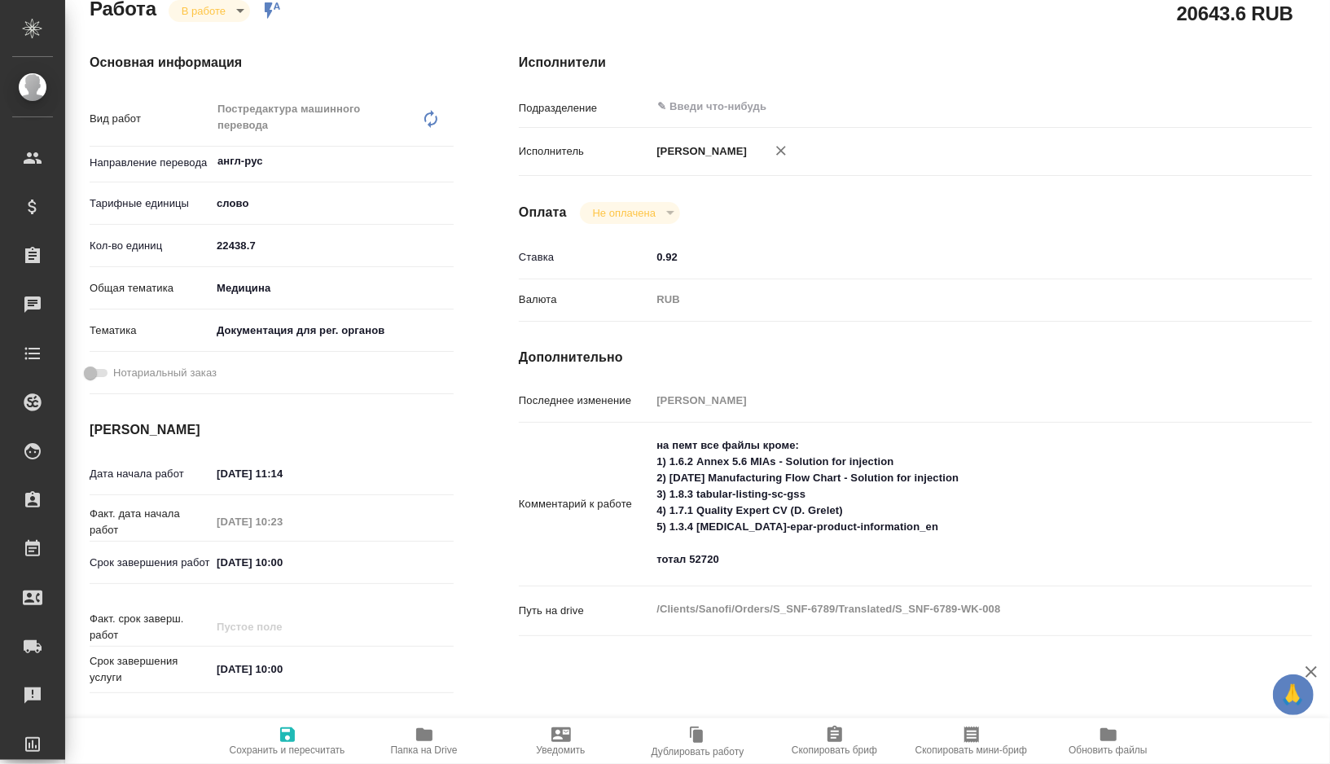
type textarea "x"
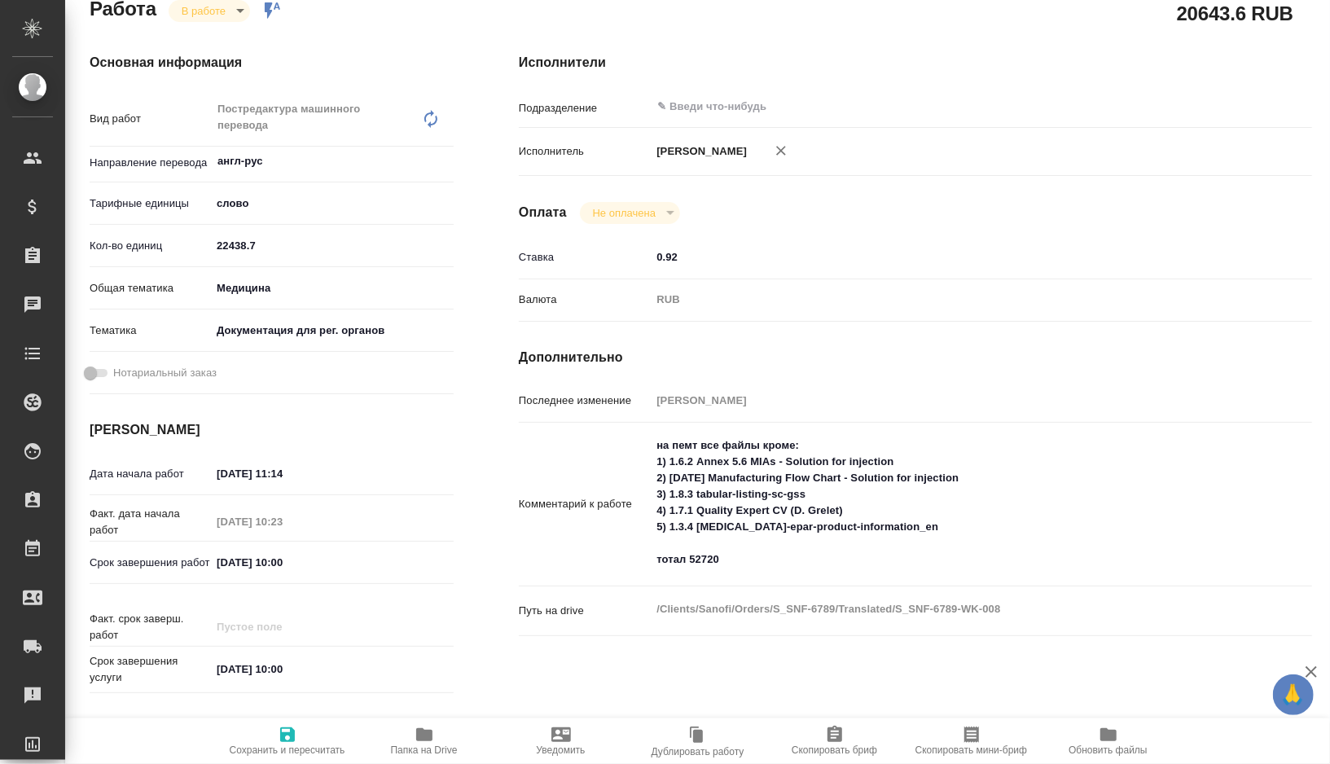
scroll to position [0, 0]
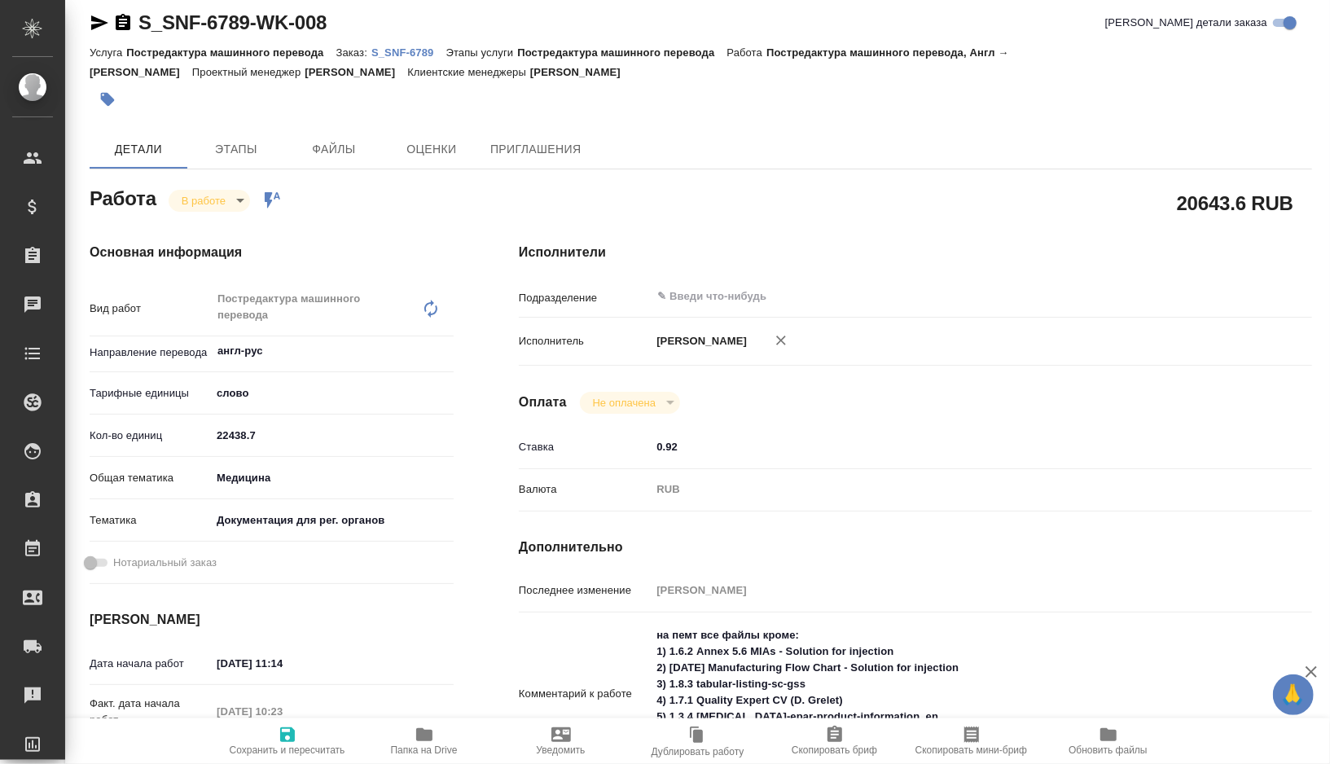
type textarea "x"
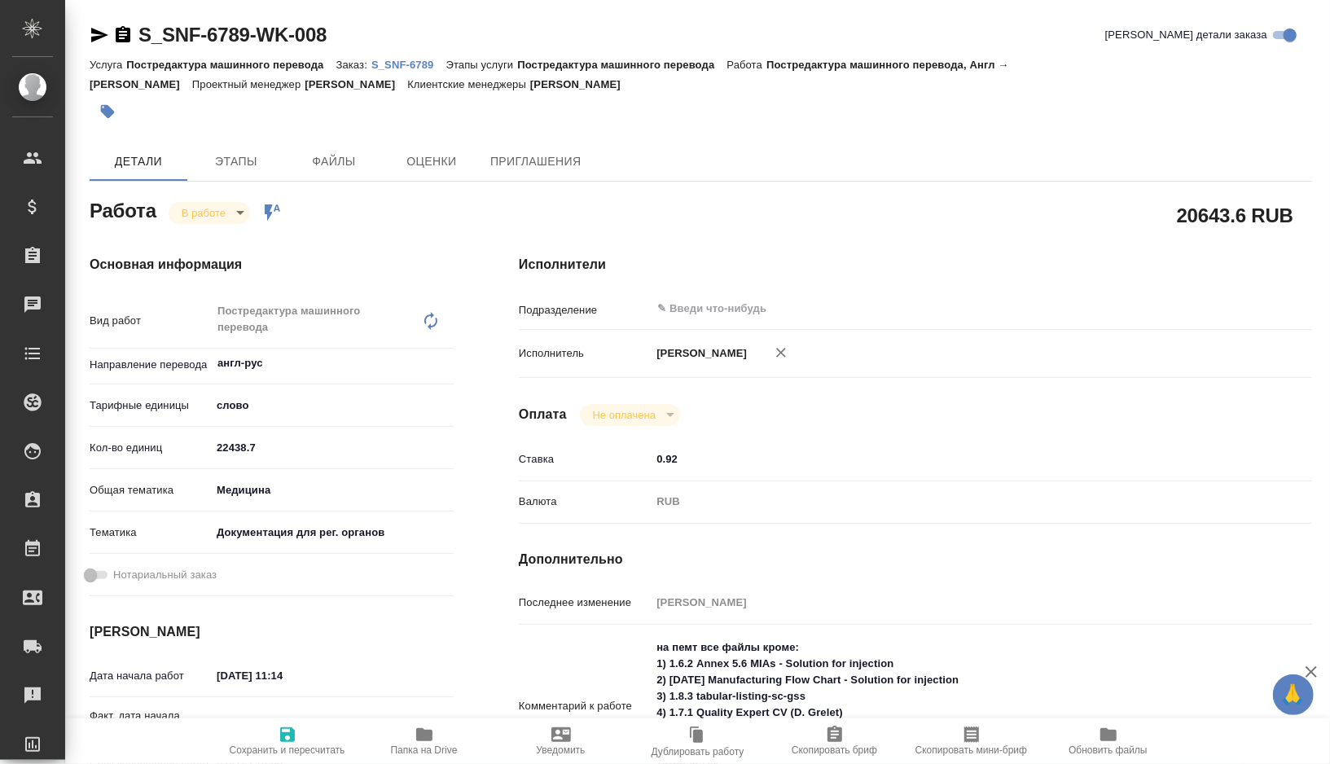
type textarea "x"
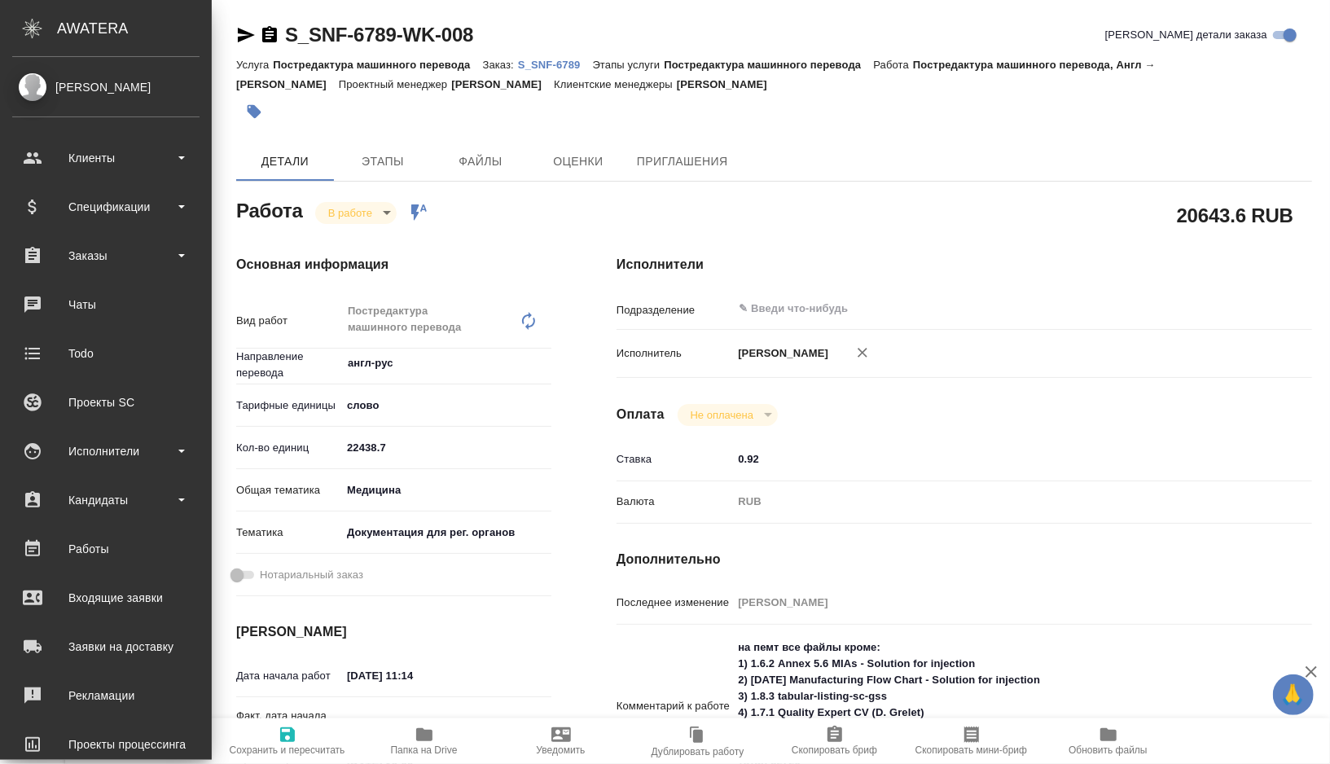
type textarea "x"
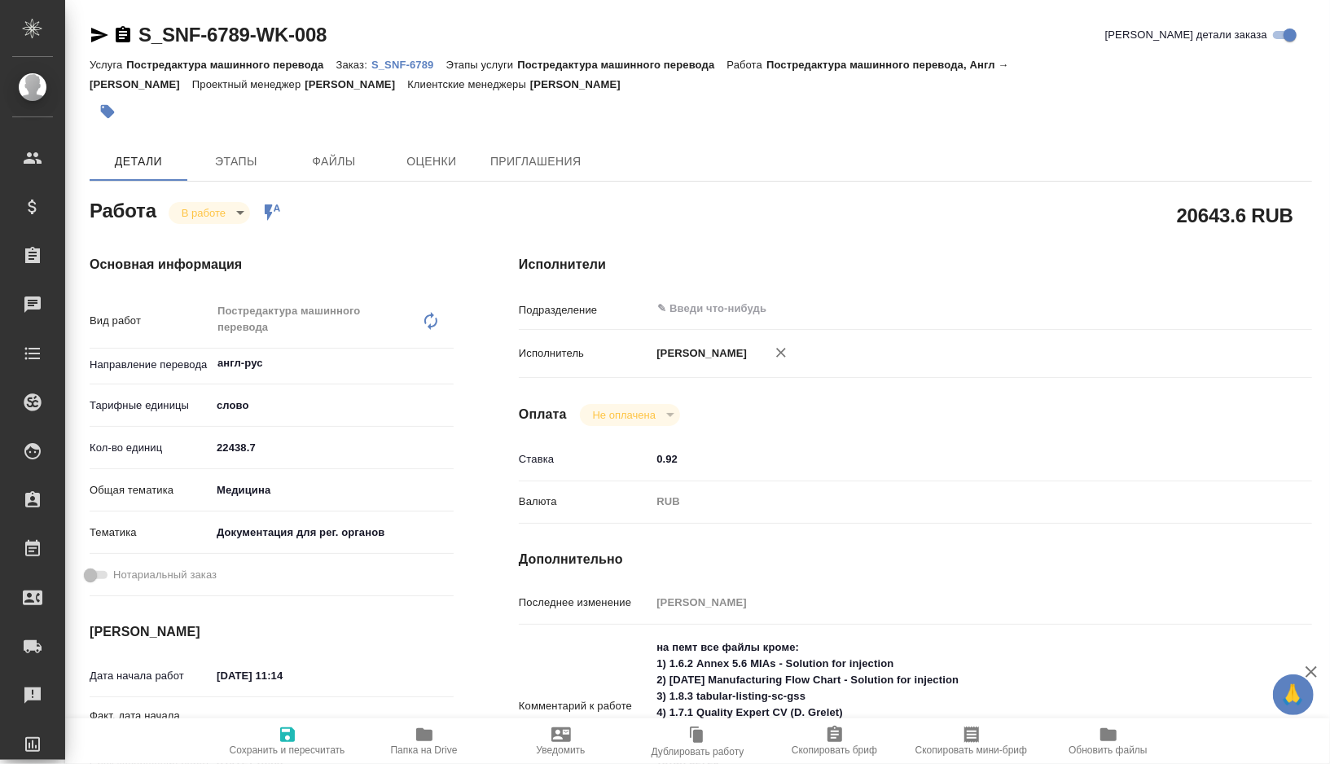
click at [104, 36] on icon "button" at bounding box center [99, 35] width 17 height 15
